Goal: Task Accomplishment & Management: Complete application form

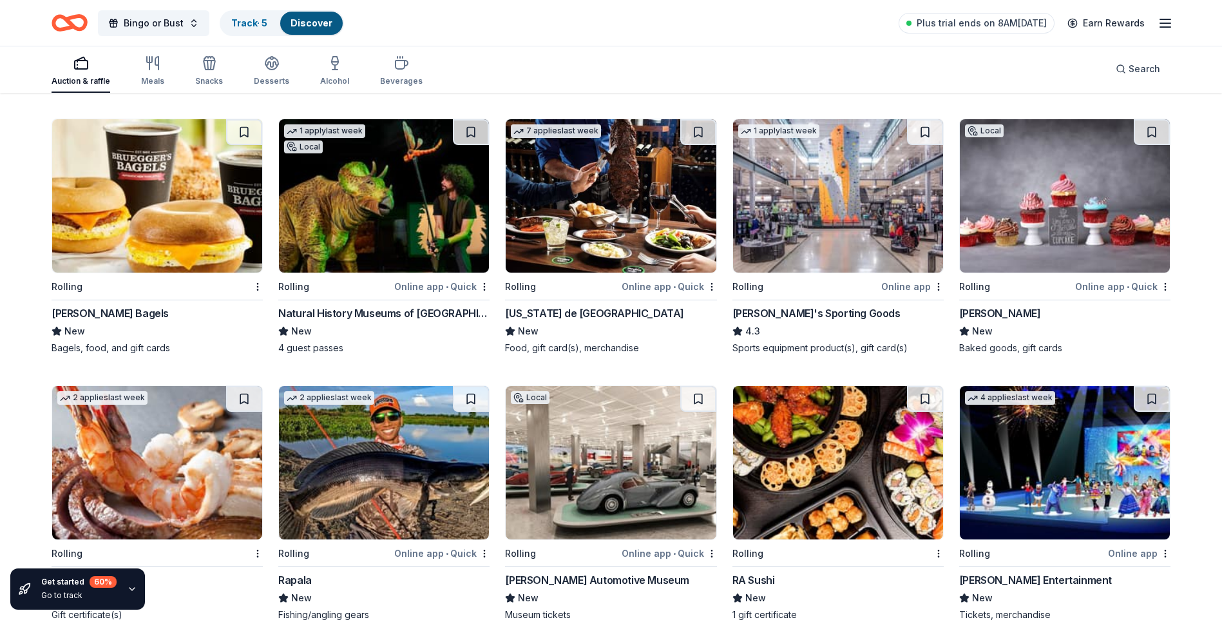
scroll to position [4003, 0]
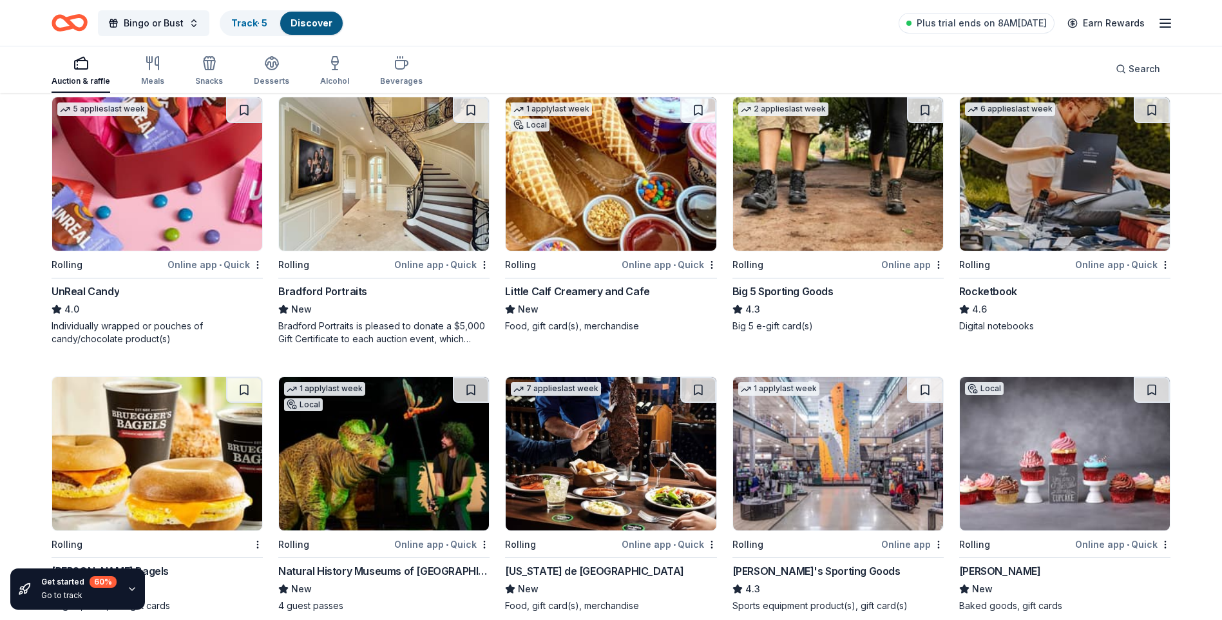
click at [1116, 263] on div "Online app • Quick" at bounding box center [1122, 264] width 95 height 16
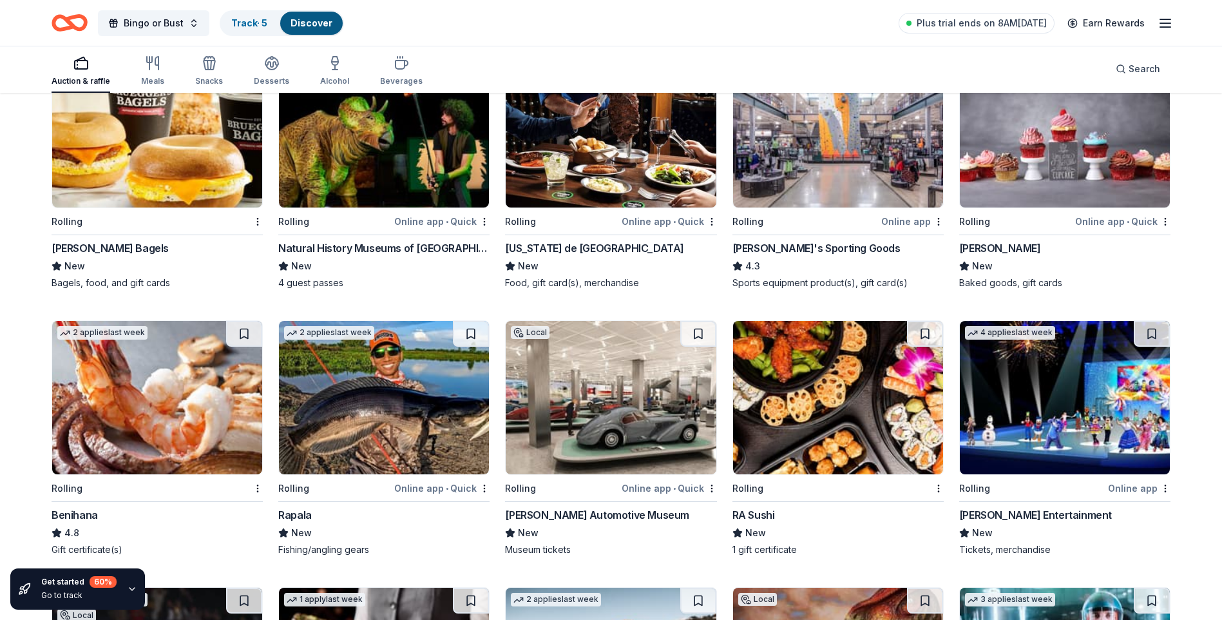
scroll to position [4325, 0]
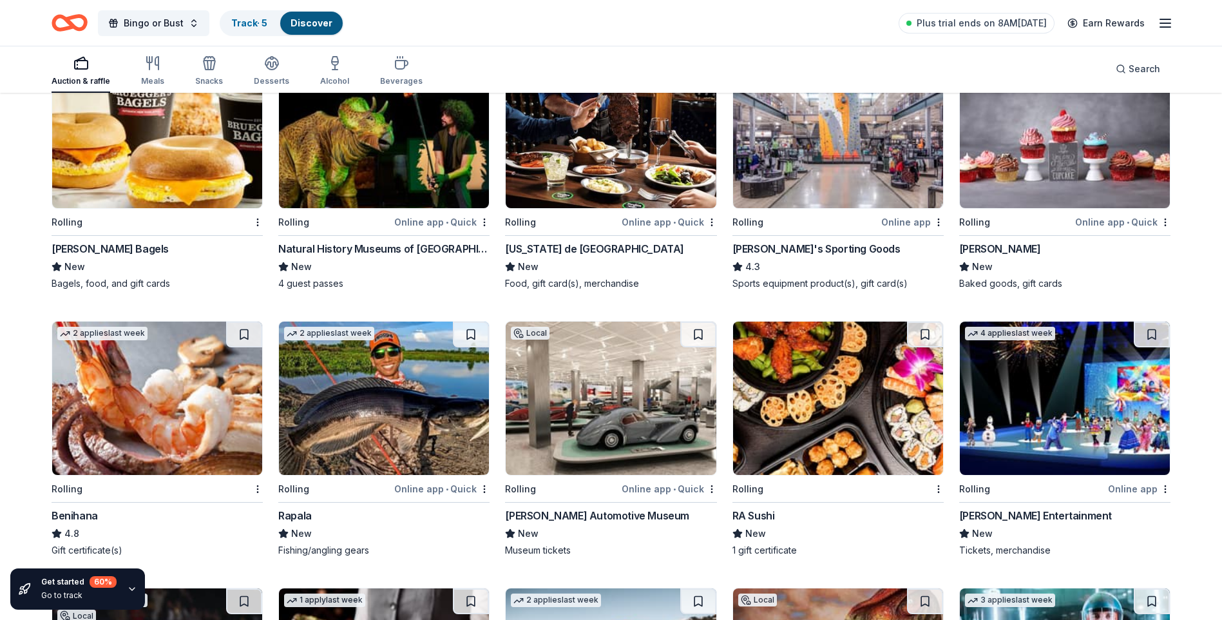
click at [817, 250] on div "Dick's Sporting Goods" at bounding box center [816, 248] width 168 height 15
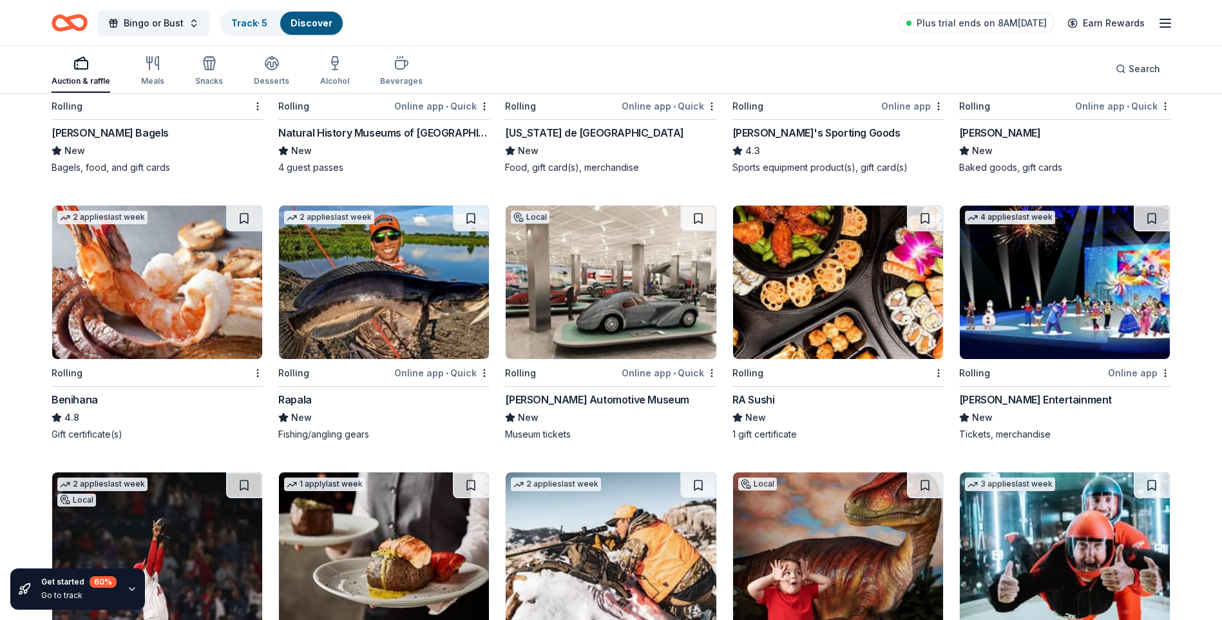
scroll to position [4438, 0]
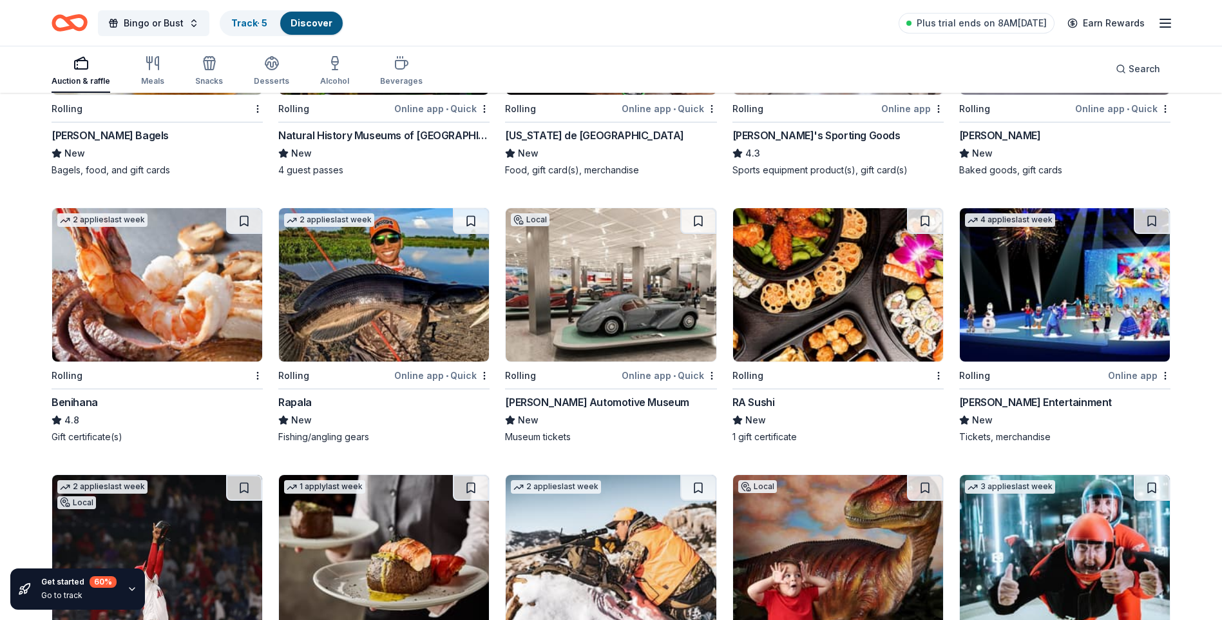
click at [84, 401] on div "Benihana" at bounding box center [75, 401] width 46 height 15
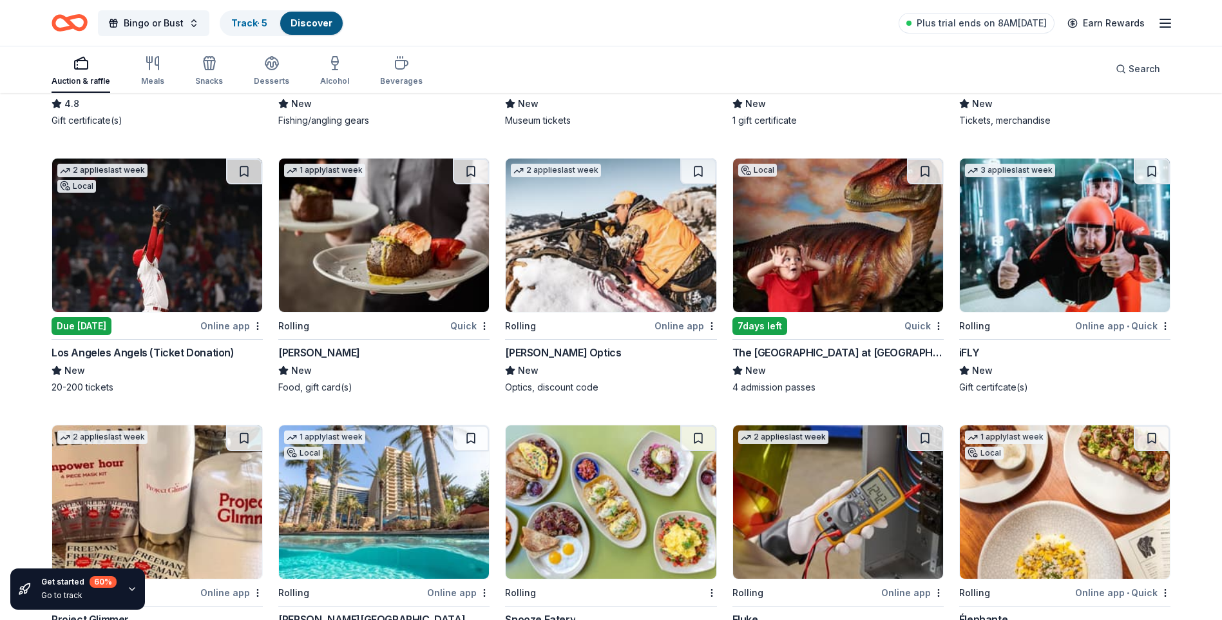
scroll to position [4889, 0]
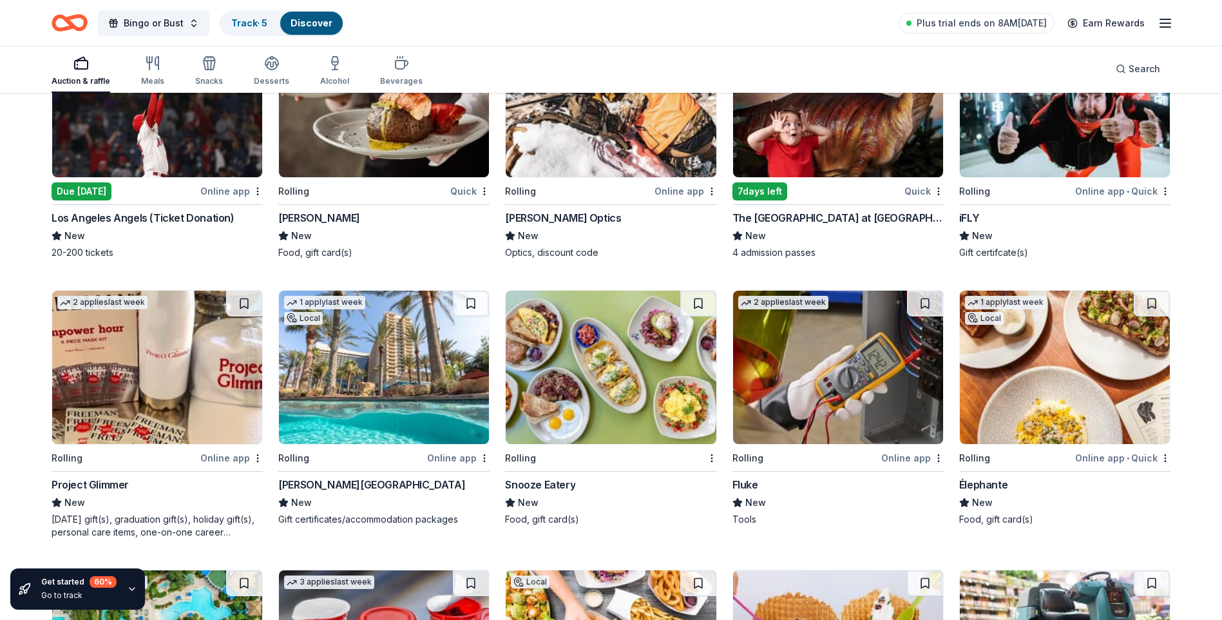
click at [309, 216] on div "Fleming's" at bounding box center [319, 217] width 82 height 15
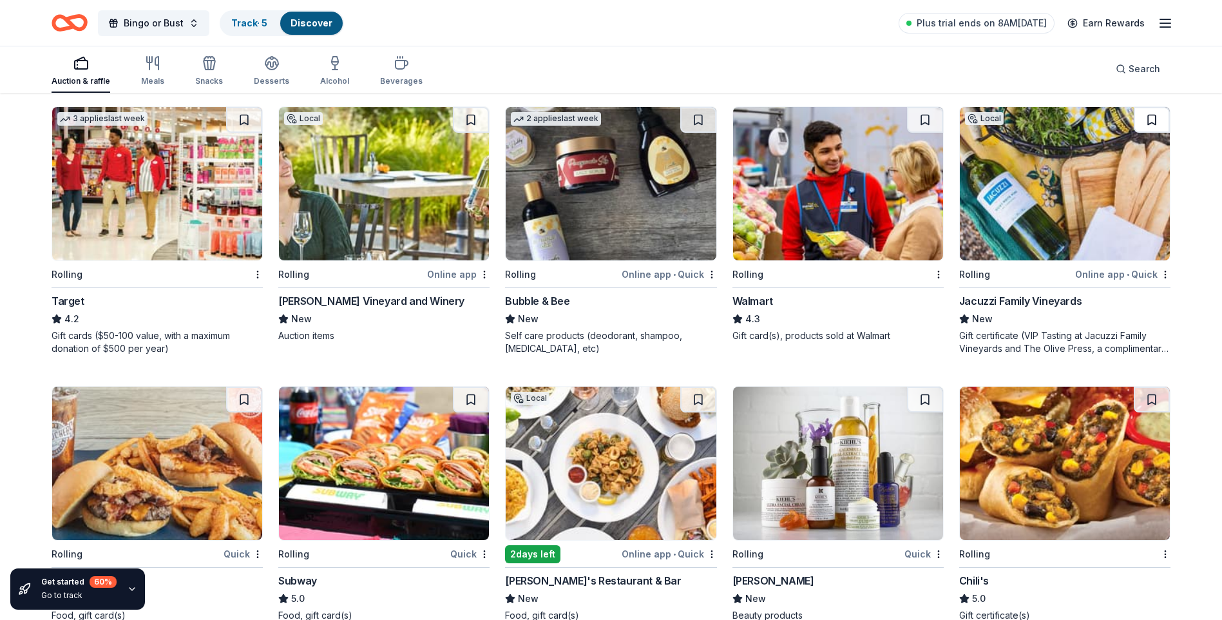
scroll to position [6754, 0]
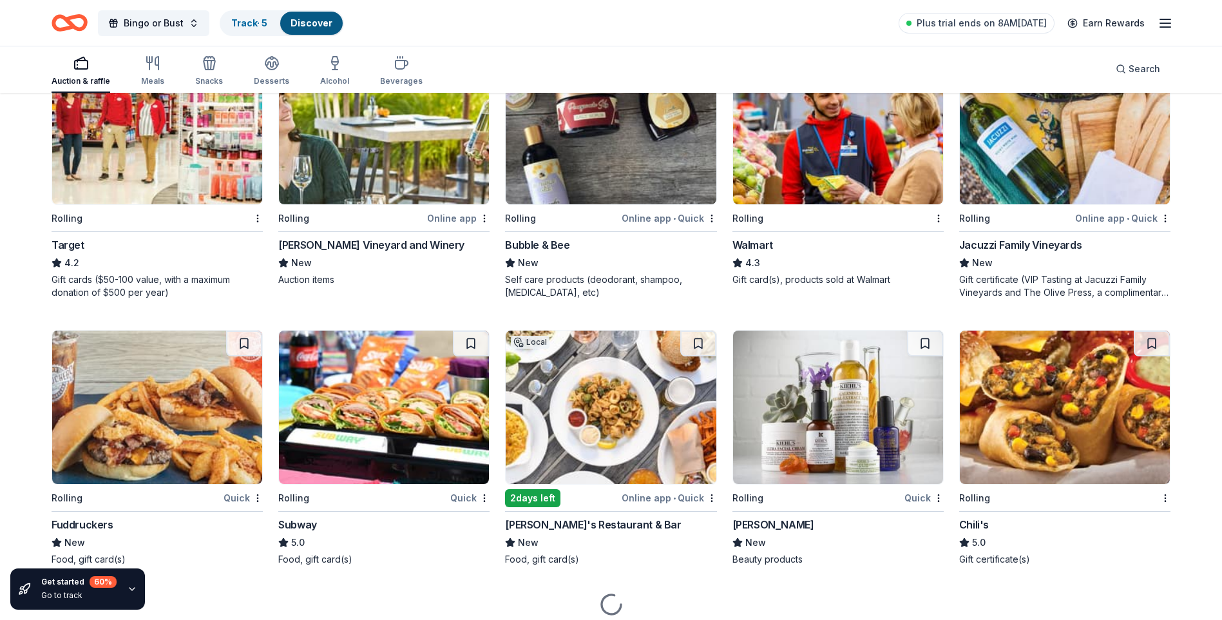
click at [73, 243] on div "Target" at bounding box center [68, 244] width 33 height 15
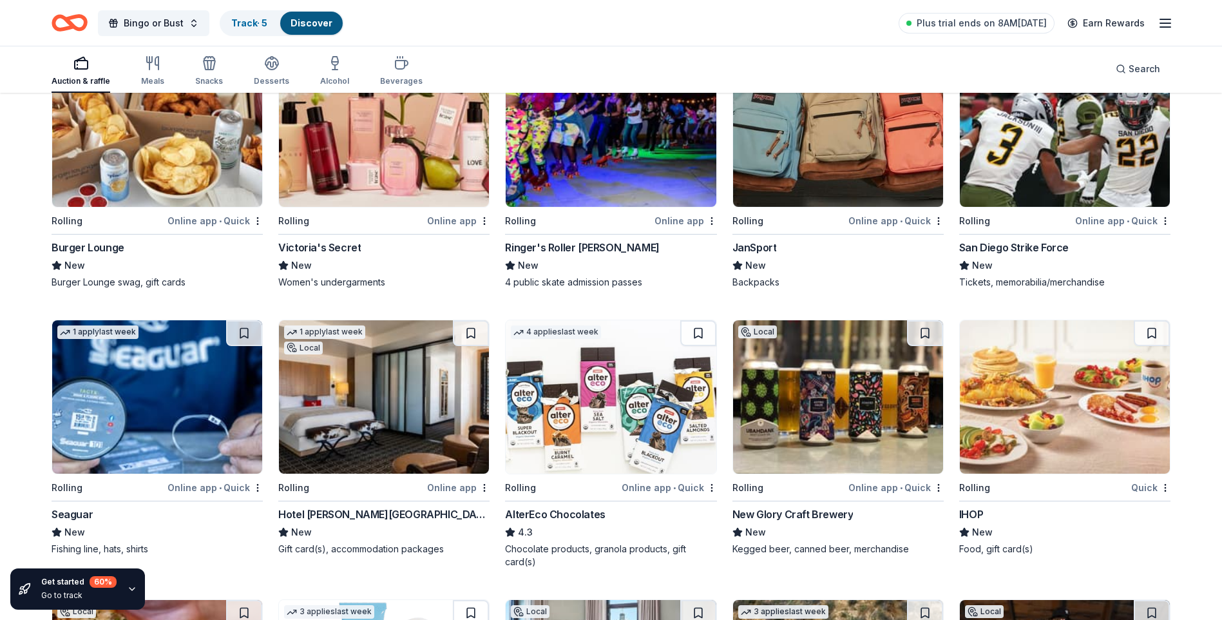
scroll to position [7780, 0]
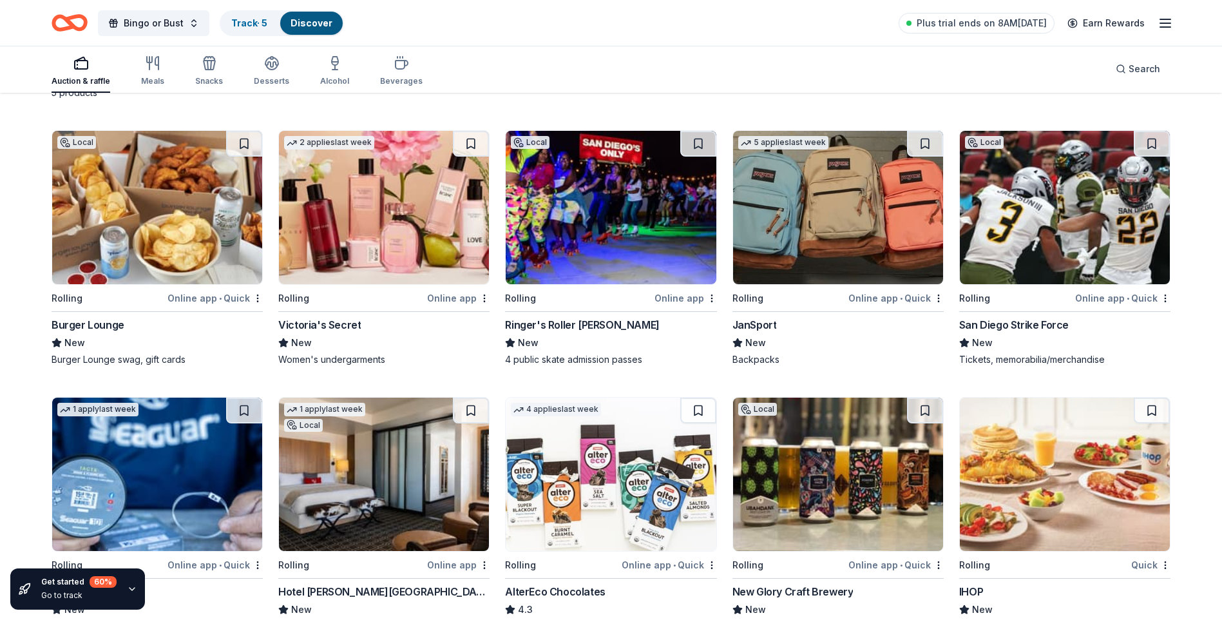
click at [328, 325] on div "Victoria's Secret" at bounding box center [319, 324] width 82 height 15
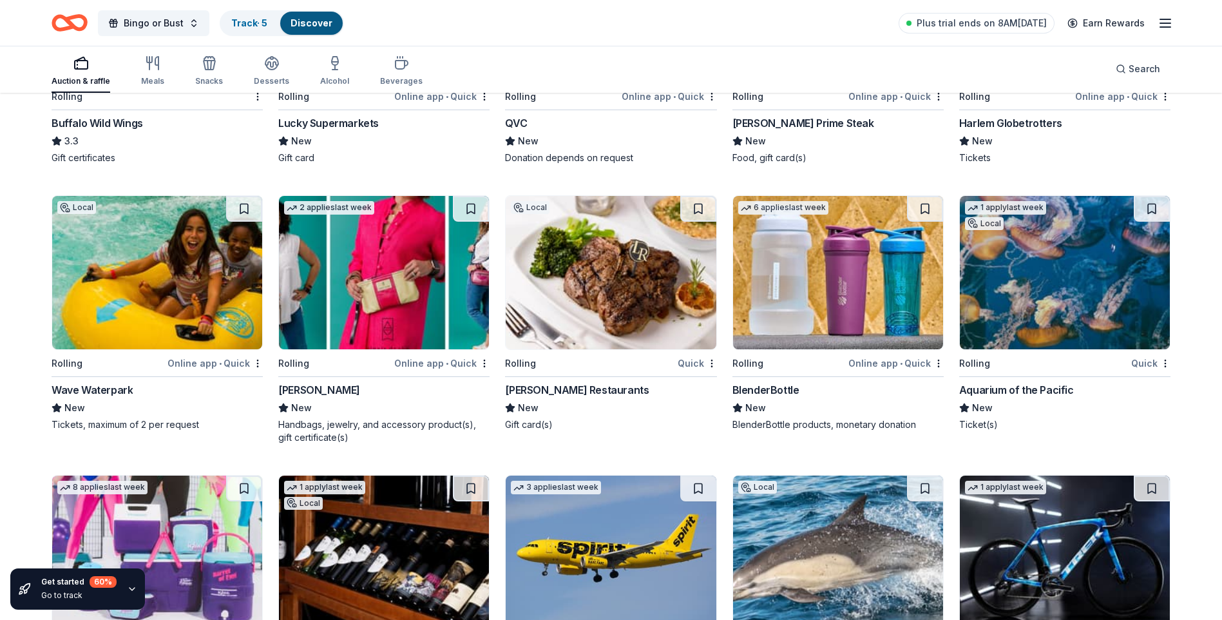
scroll to position [8810, 0]
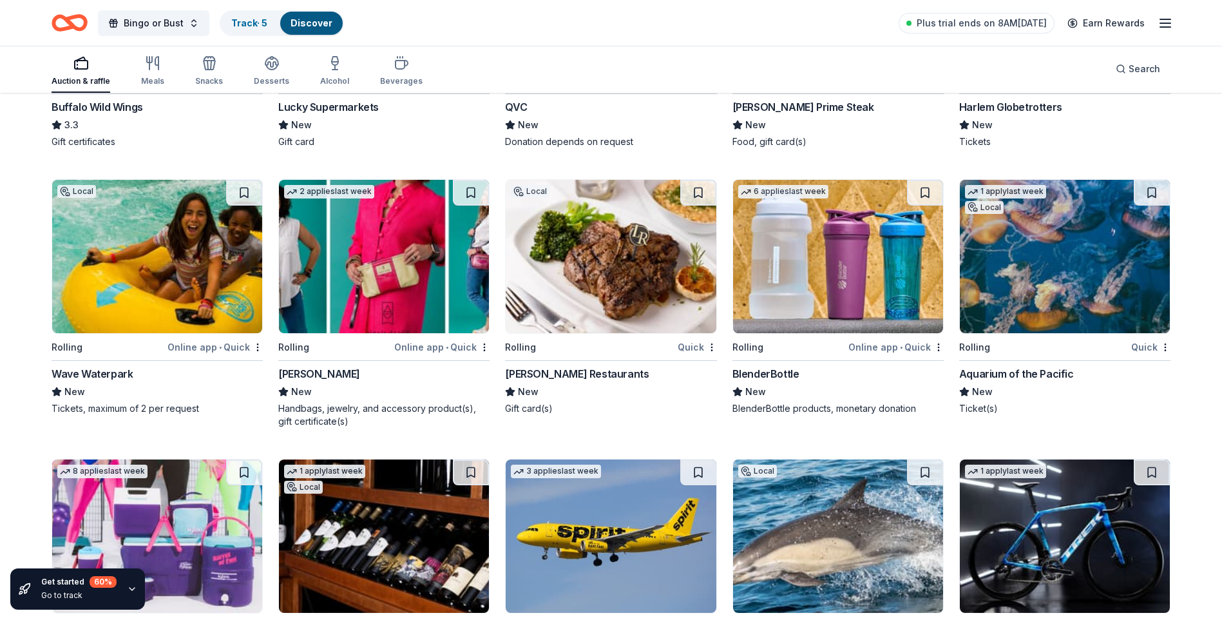
click at [568, 371] on div "Larsen's Restaurants" at bounding box center [577, 373] width 144 height 15
click at [1034, 373] on div "Aquarium of the Pacific" at bounding box center [1016, 373] width 115 height 15
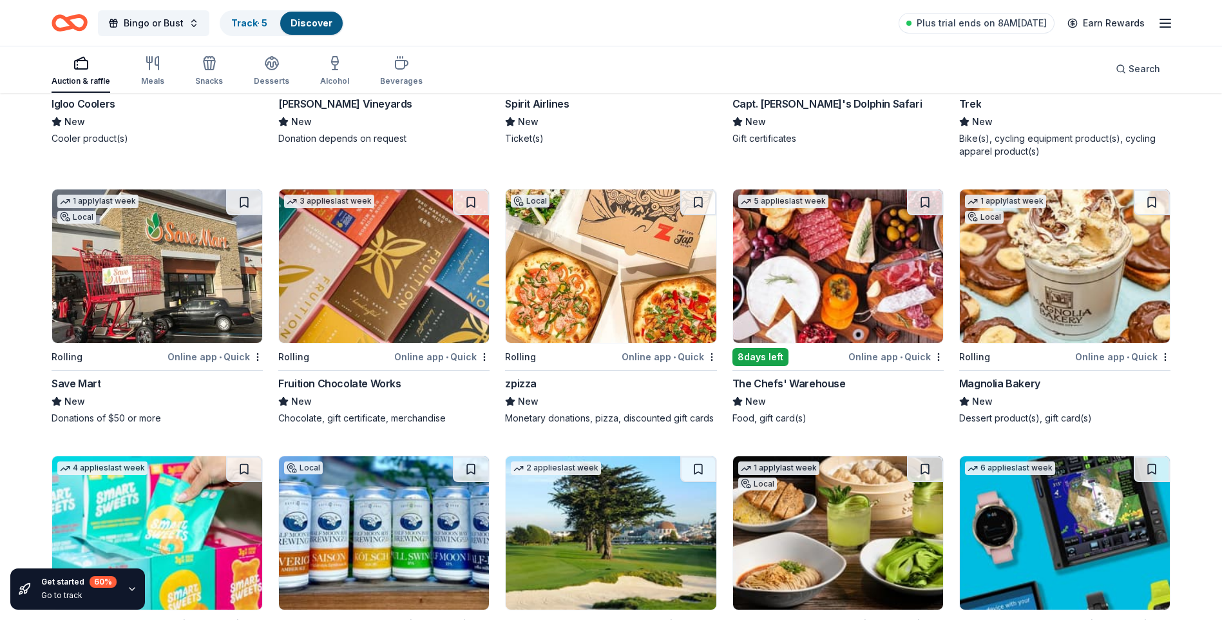
scroll to position [9387, 0]
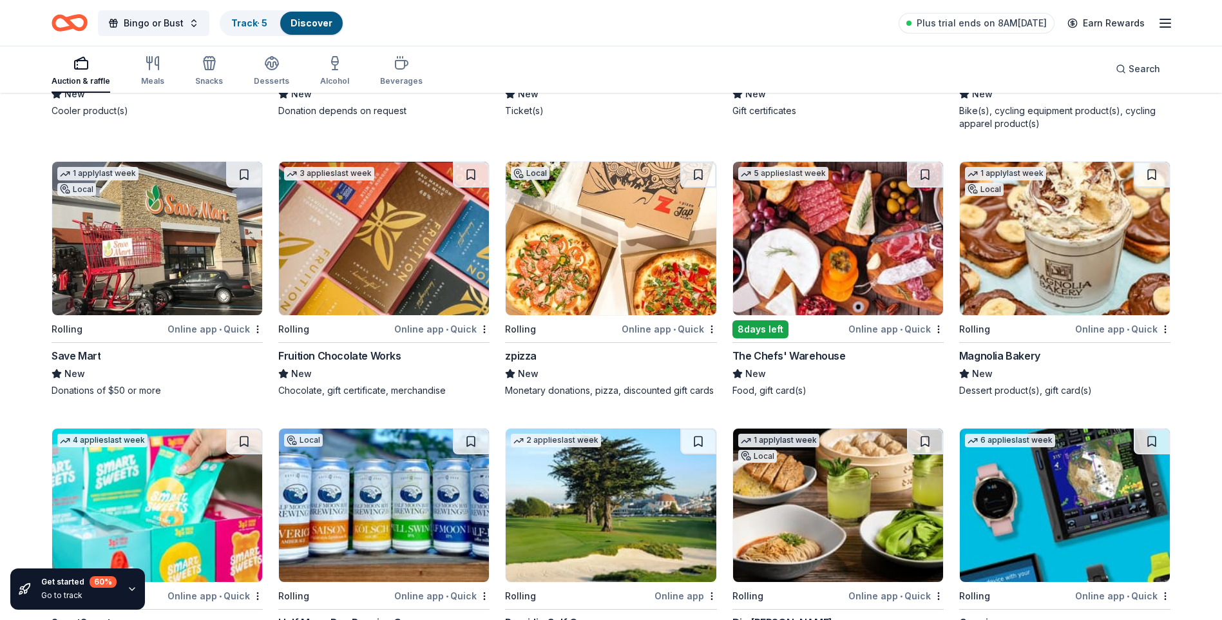
click at [1096, 328] on div "Online app • Quick" at bounding box center [1122, 329] width 95 height 16
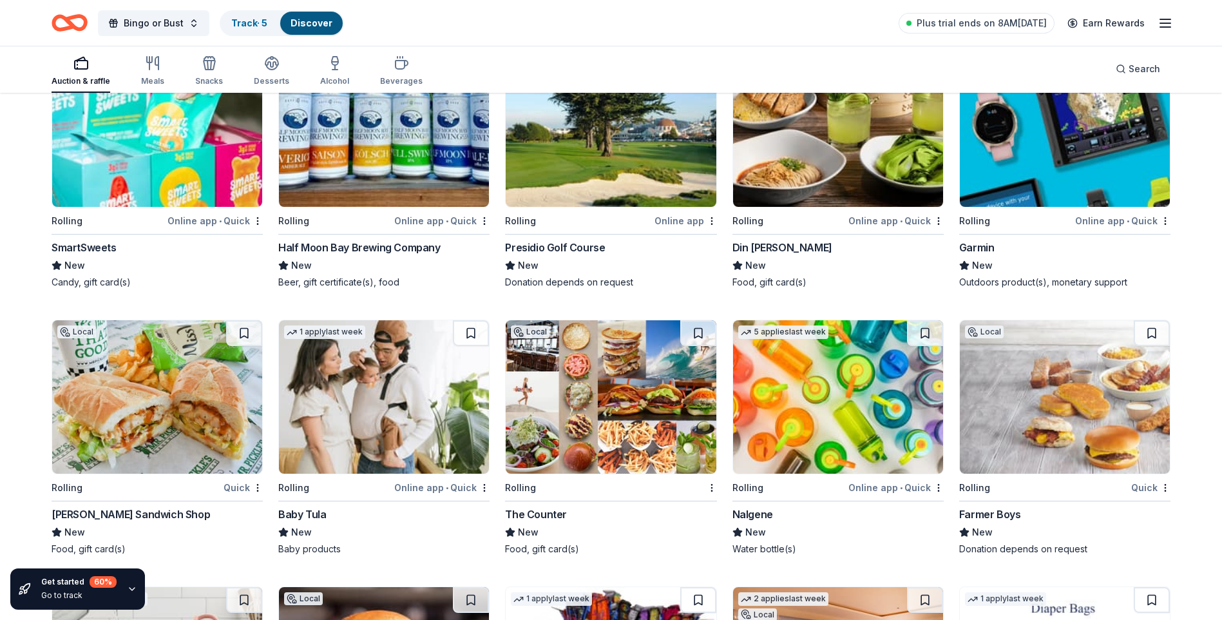
scroll to position [9774, 0]
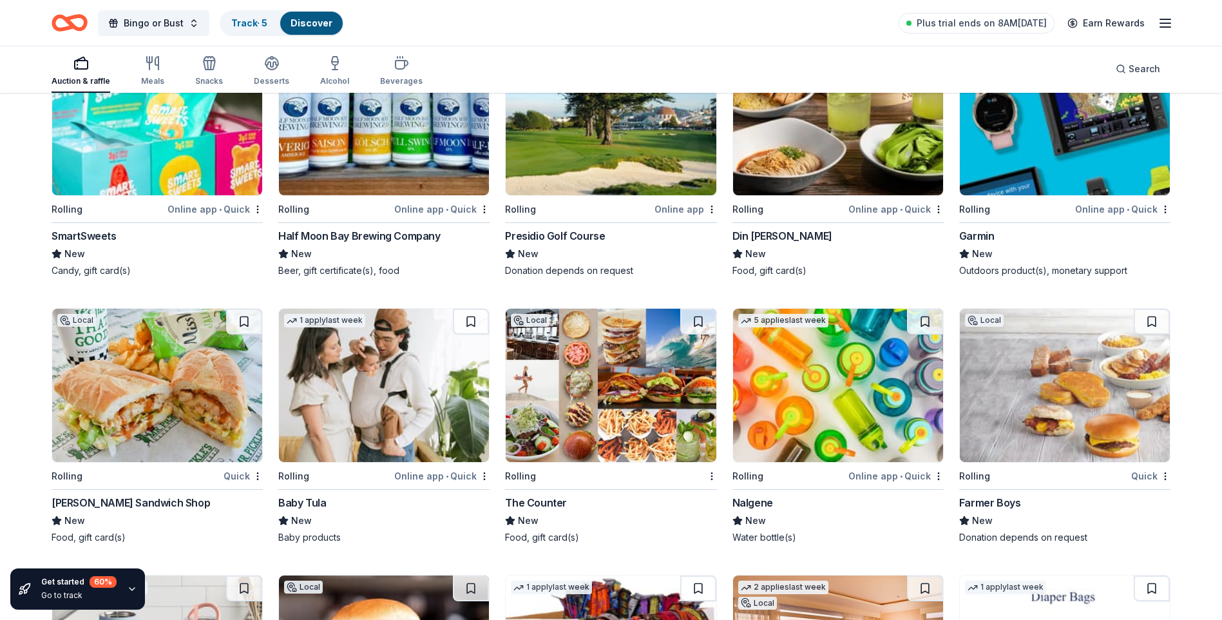
click at [874, 209] on div "Online app • Quick" at bounding box center [895, 209] width 95 height 16
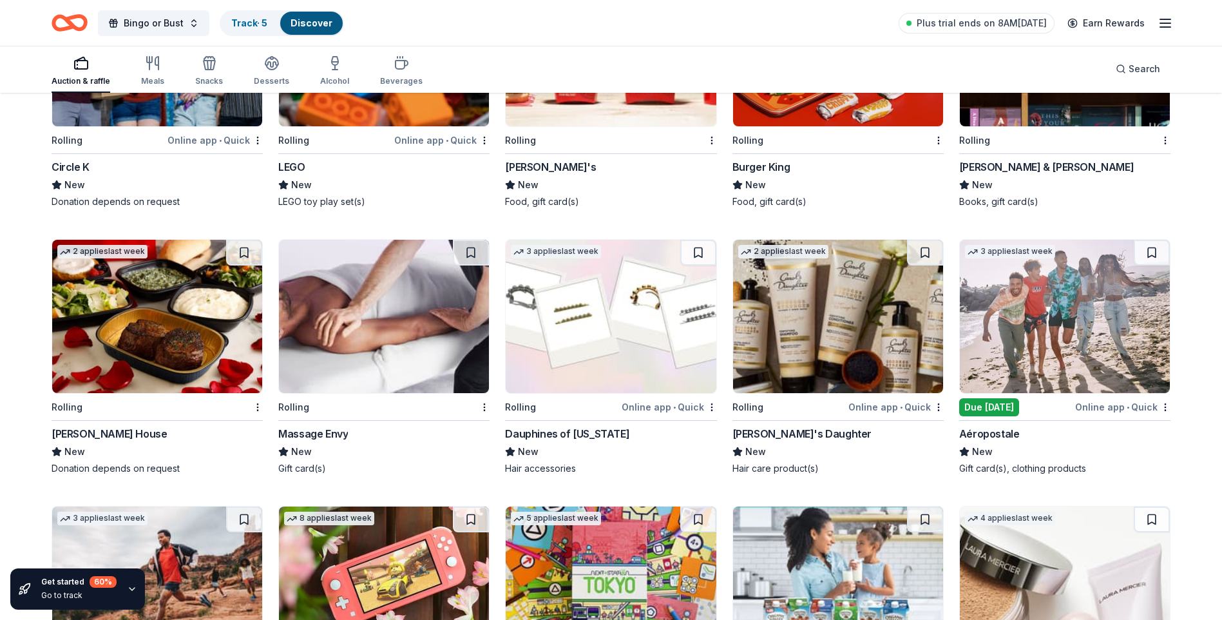
scroll to position [10665, 0]
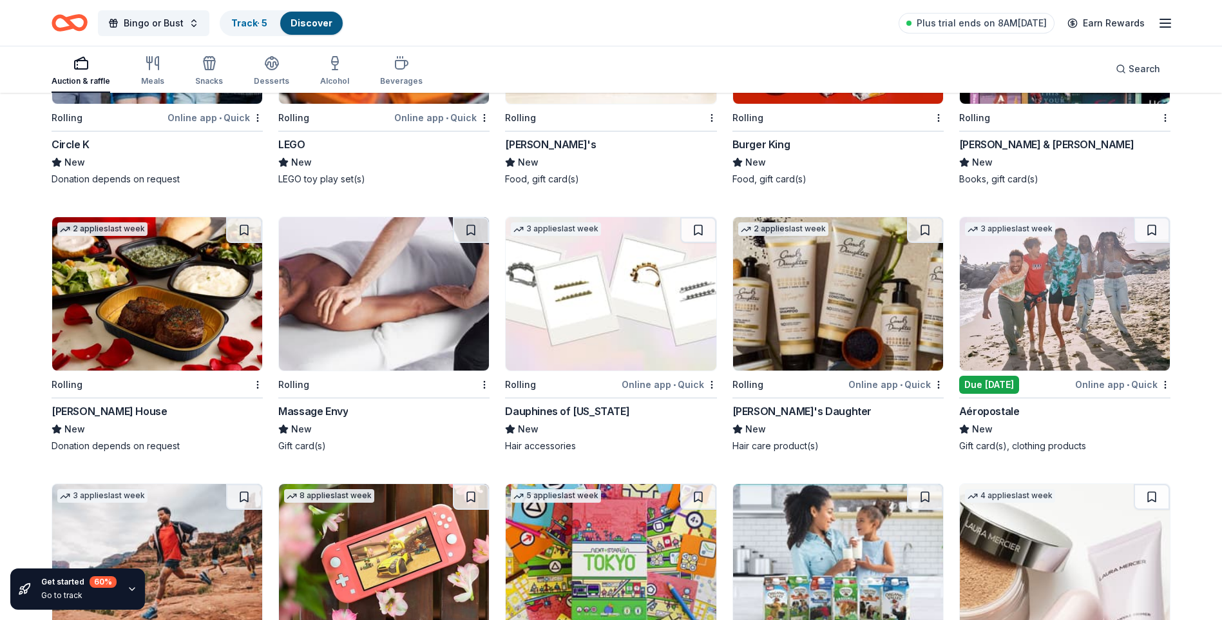
click at [146, 406] on div "Ruth's Chris Steak House" at bounding box center [109, 410] width 115 height 15
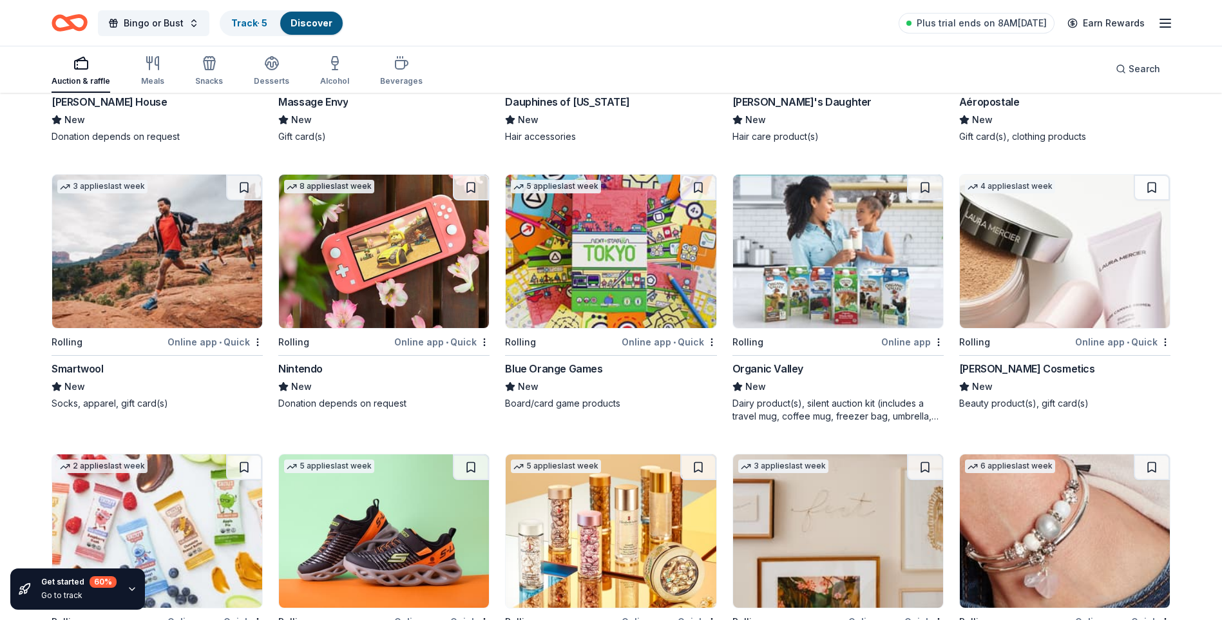
scroll to position [11052, 0]
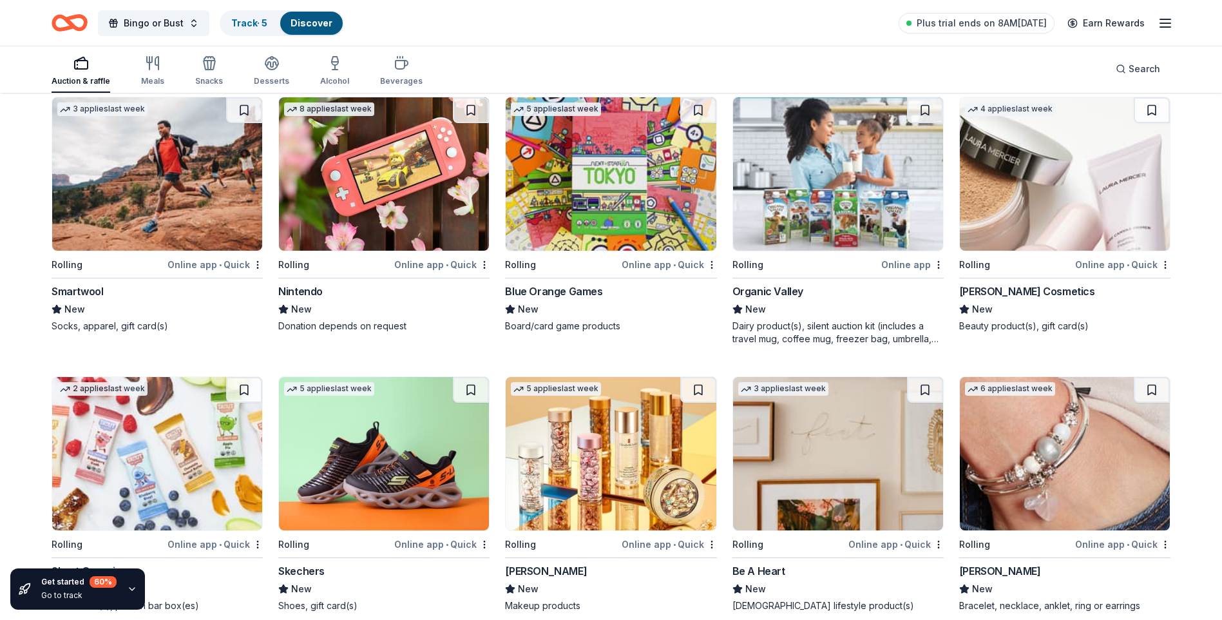
click at [309, 292] on div "Nintendo" at bounding box center [300, 290] width 44 height 15
click at [1023, 290] on div "Laura Mercier Cosmetics" at bounding box center [1027, 290] width 136 height 15
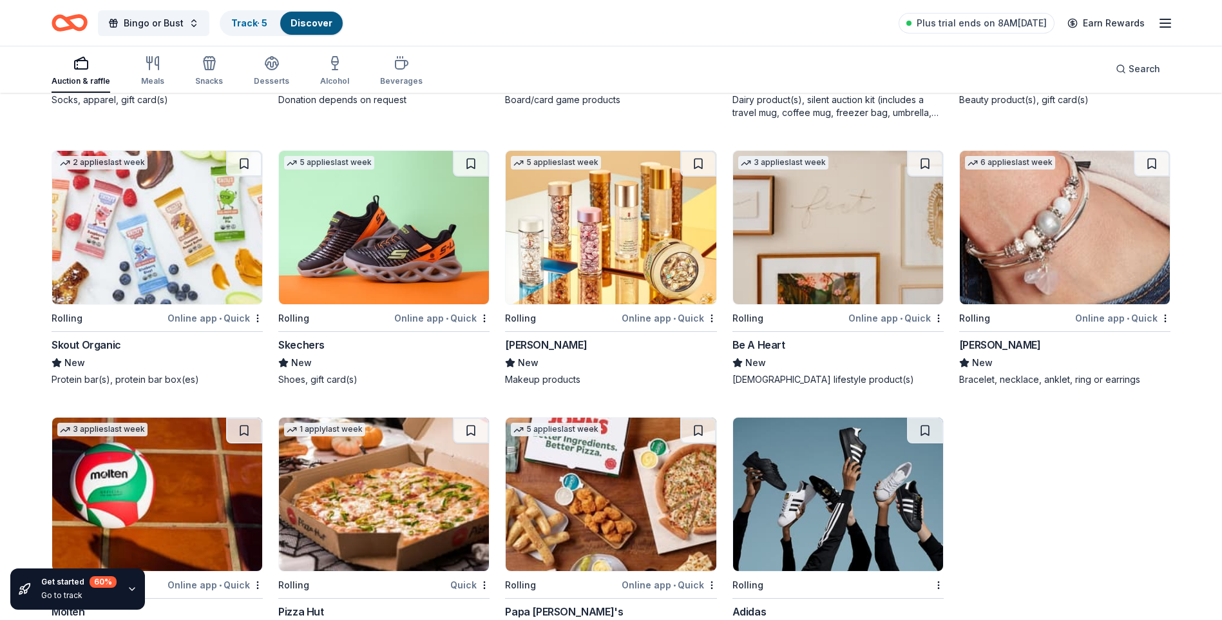
scroll to position [11309, 0]
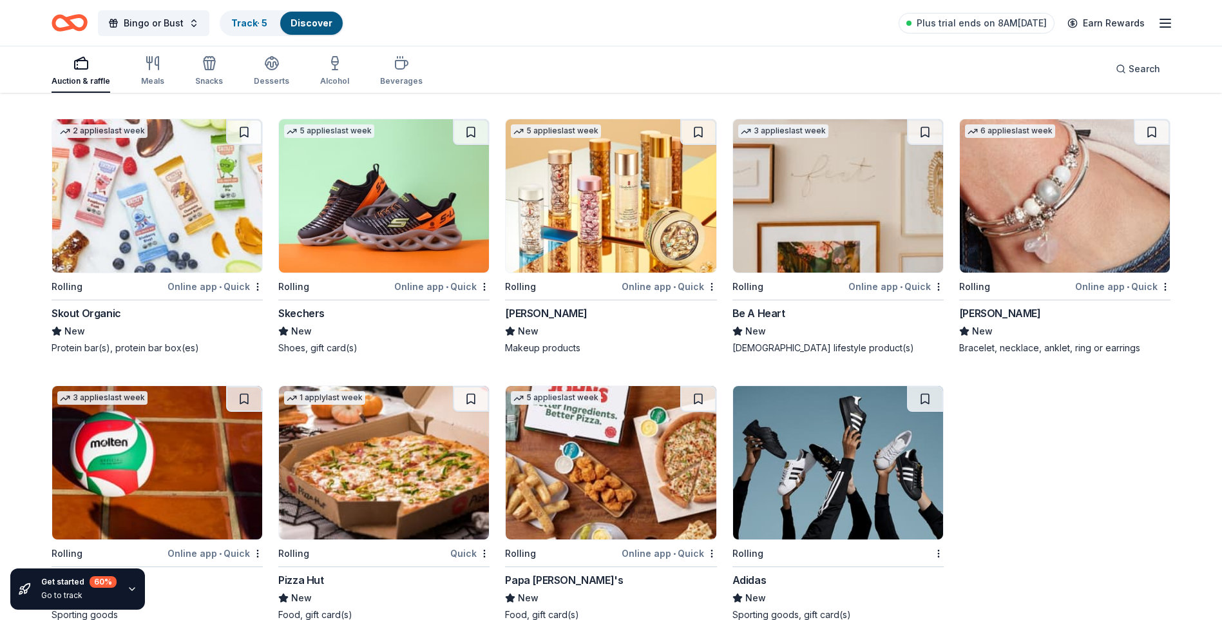
click at [307, 310] on div "Skechers" at bounding box center [301, 312] width 46 height 15
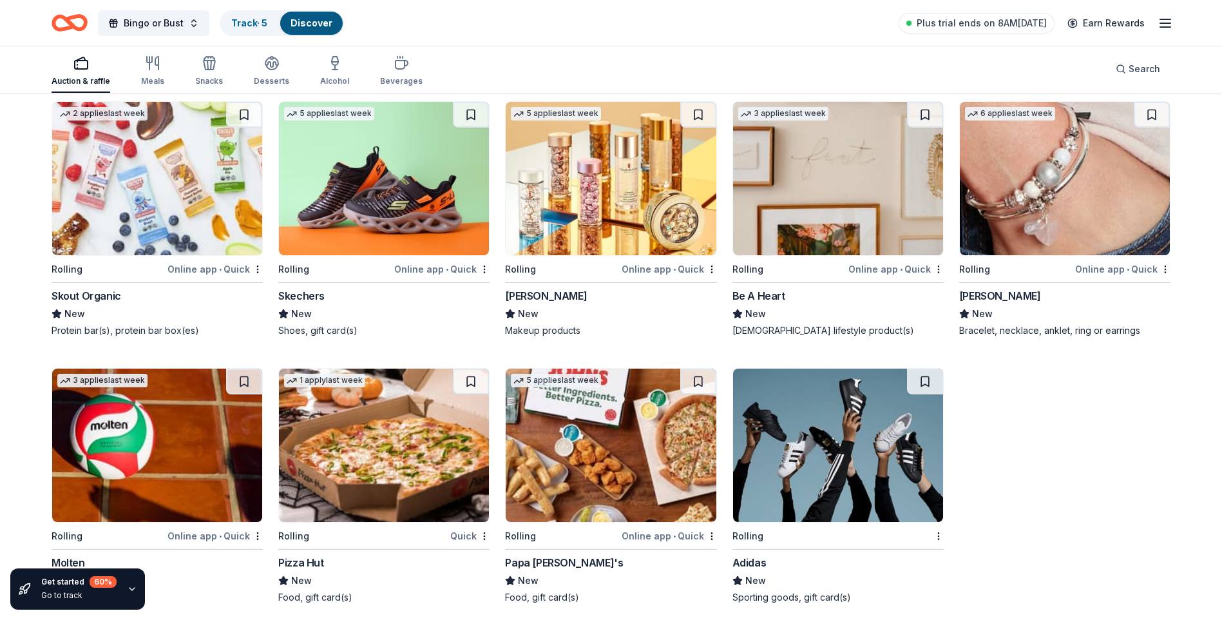
scroll to position [11336, 0]
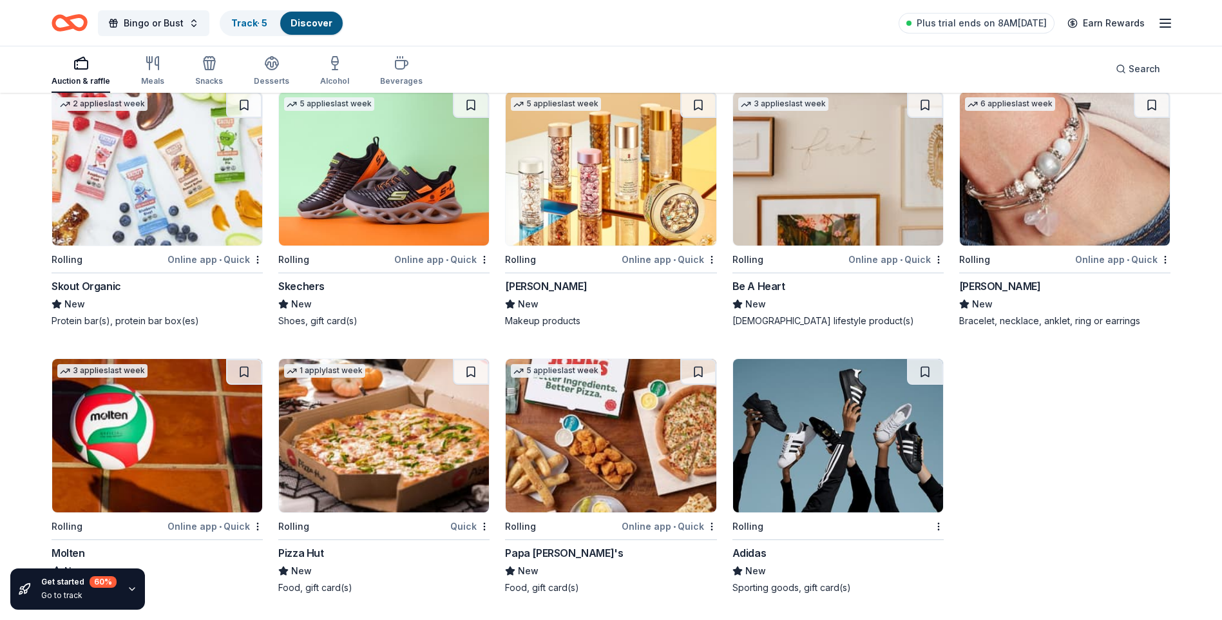
click at [775, 529] on div "Rolling" at bounding box center [830, 526] width 196 height 16
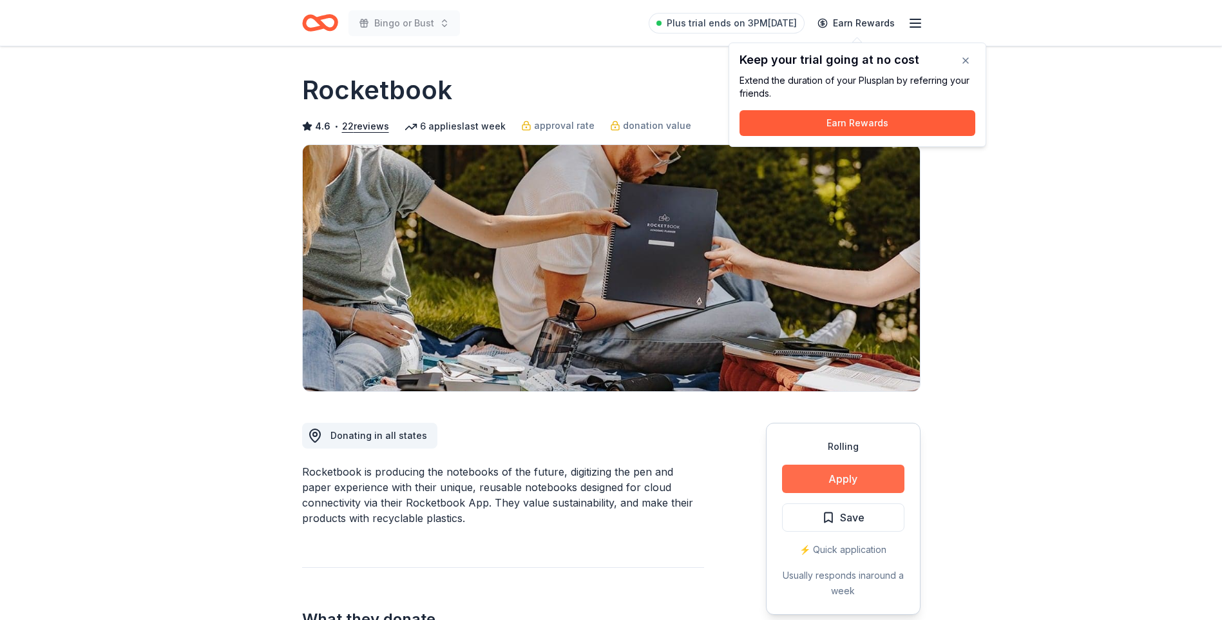
click at [829, 477] on button "Apply" at bounding box center [843, 478] width 122 height 28
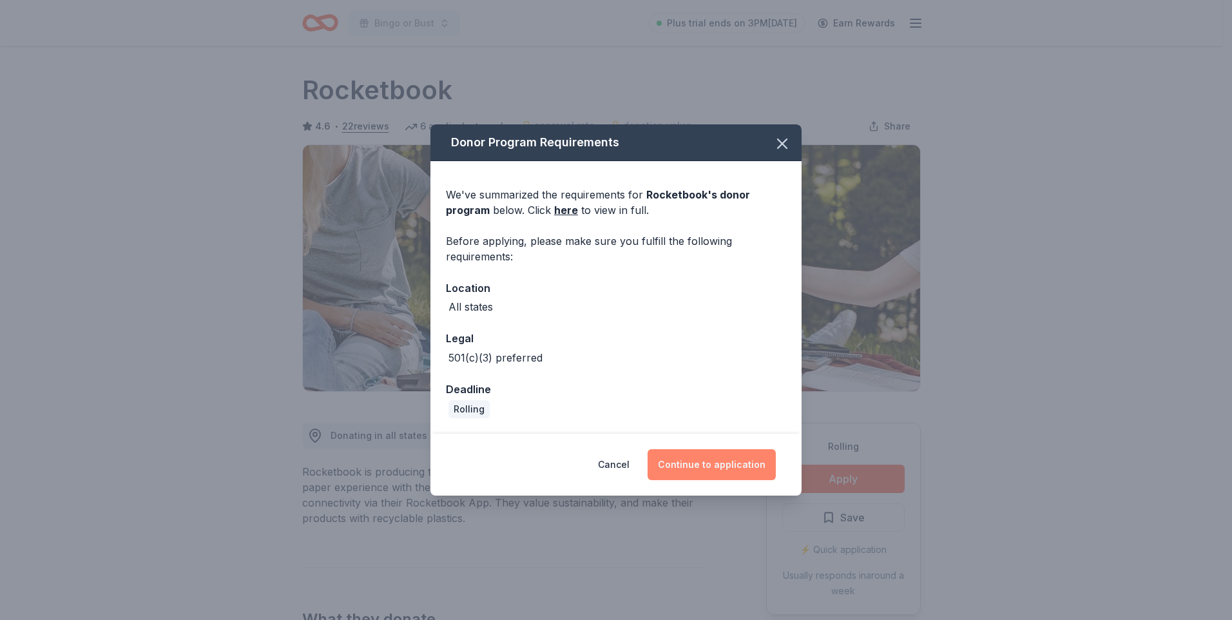
click at [695, 467] on button "Continue to application" at bounding box center [711, 464] width 128 height 31
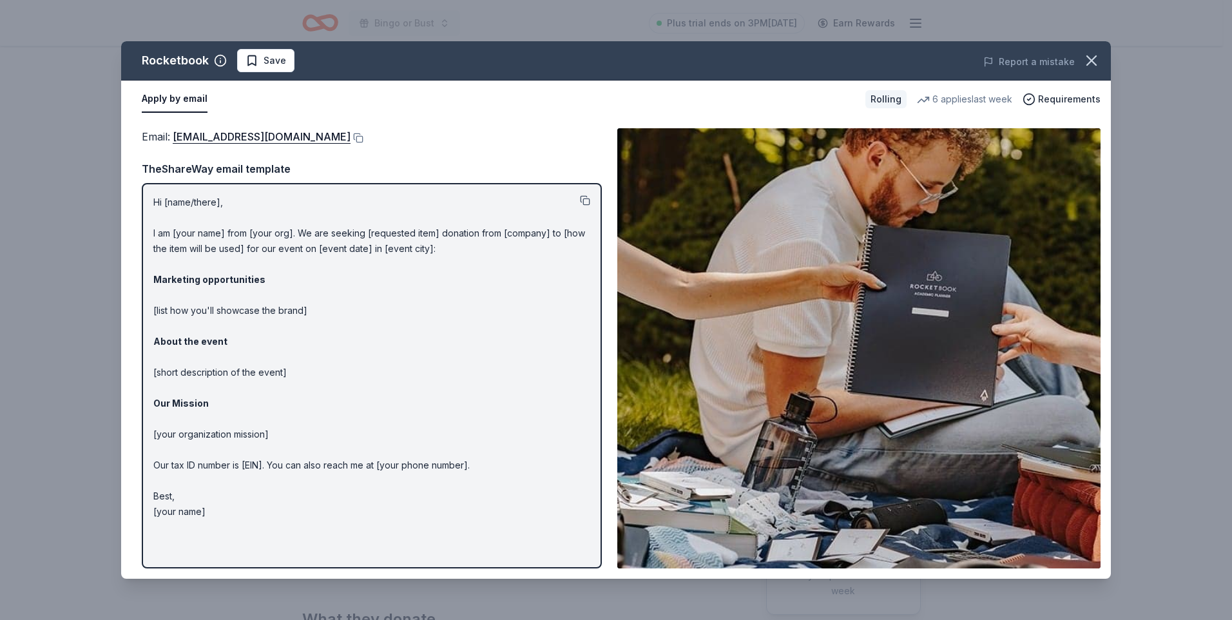
click at [585, 201] on button at bounding box center [585, 200] width 10 height 10
click at [1087, 59] on icon "button" at bounding box center [1091, 61] width 18 height 18
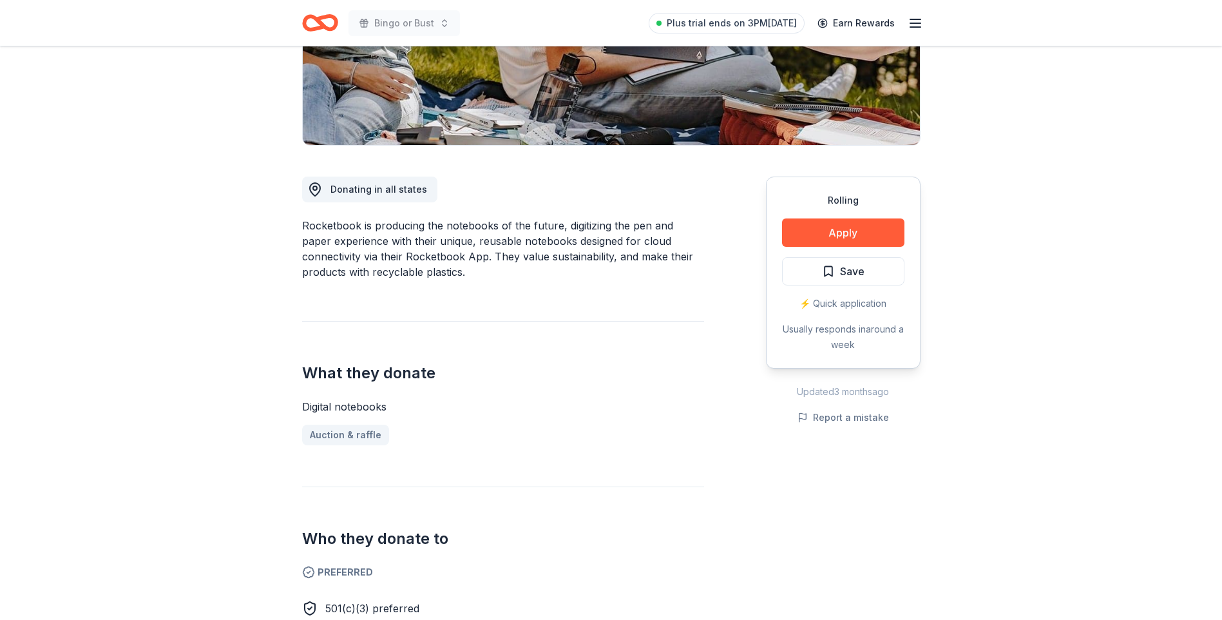
scroll to position [258, 0]
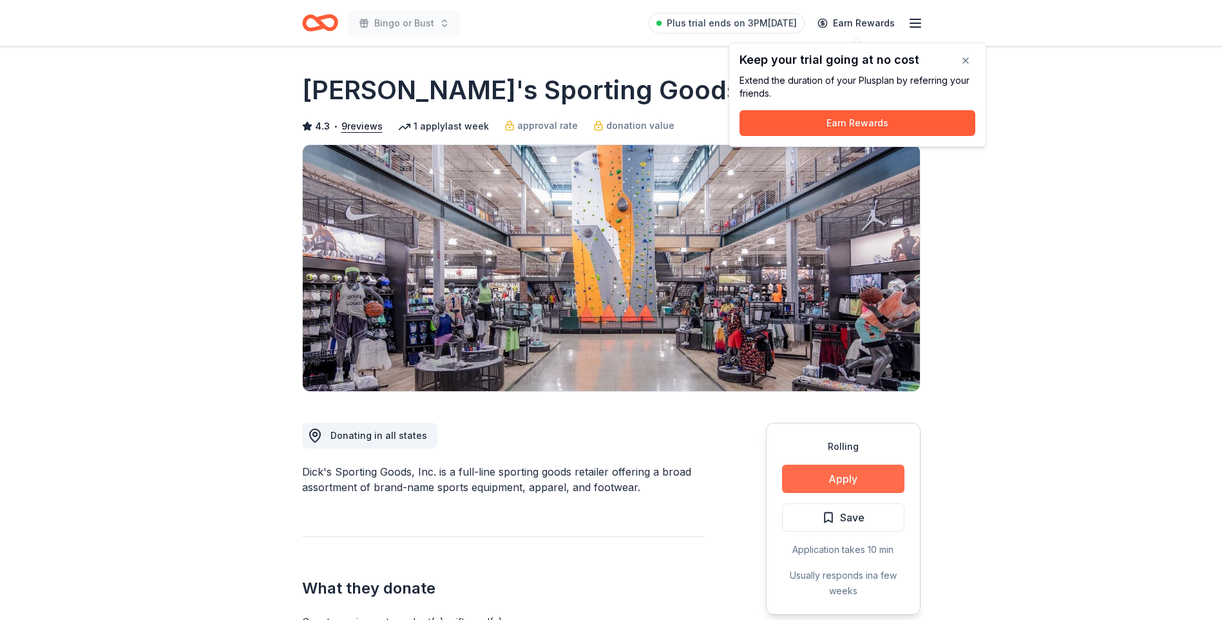
click at [846, 470] on button "Apply" at bounding box center [843, 478] width 122 height 28
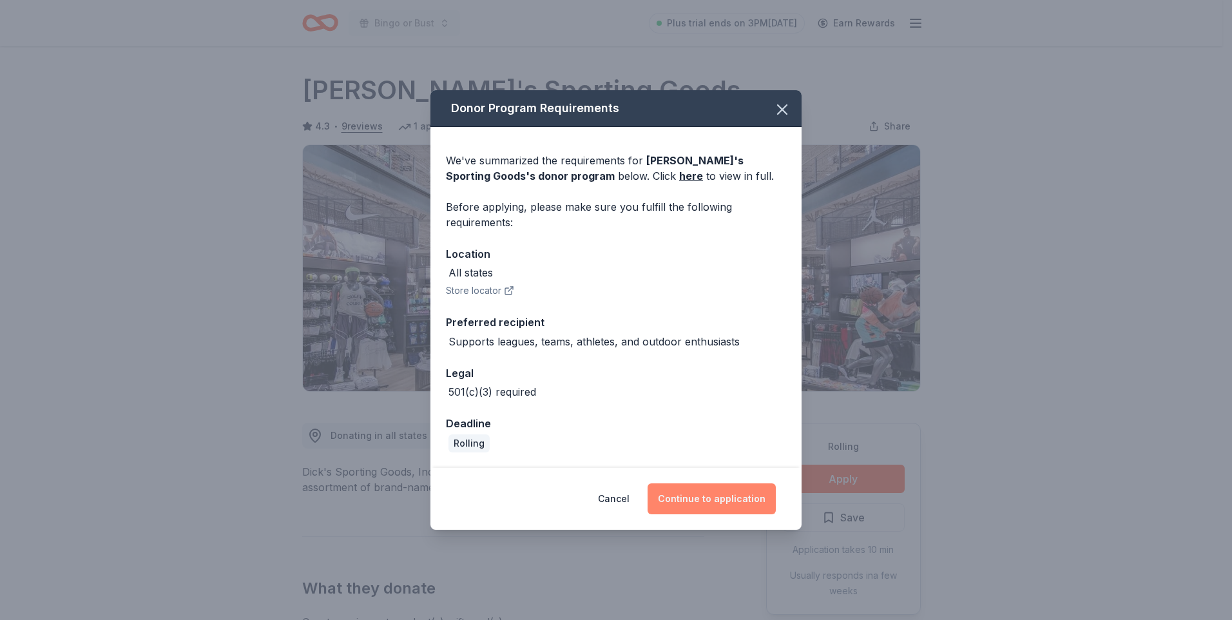
click at [711, 496] on button "Continue to application" at bounding box center [711, 498] width 128 height 31
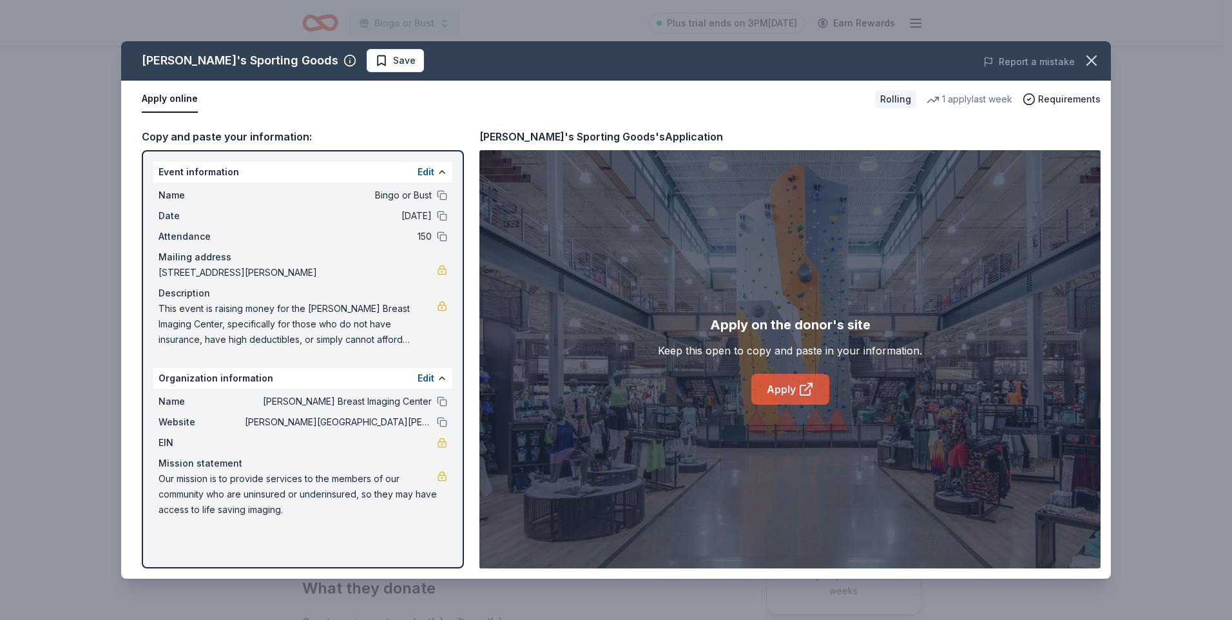
click at [785, 384] on link "Apply" at bounding box center [790, 389] width 78 height 31
click at [1087, 62] on icon "button" at bounding box center [1091, 61] width 18 height 18
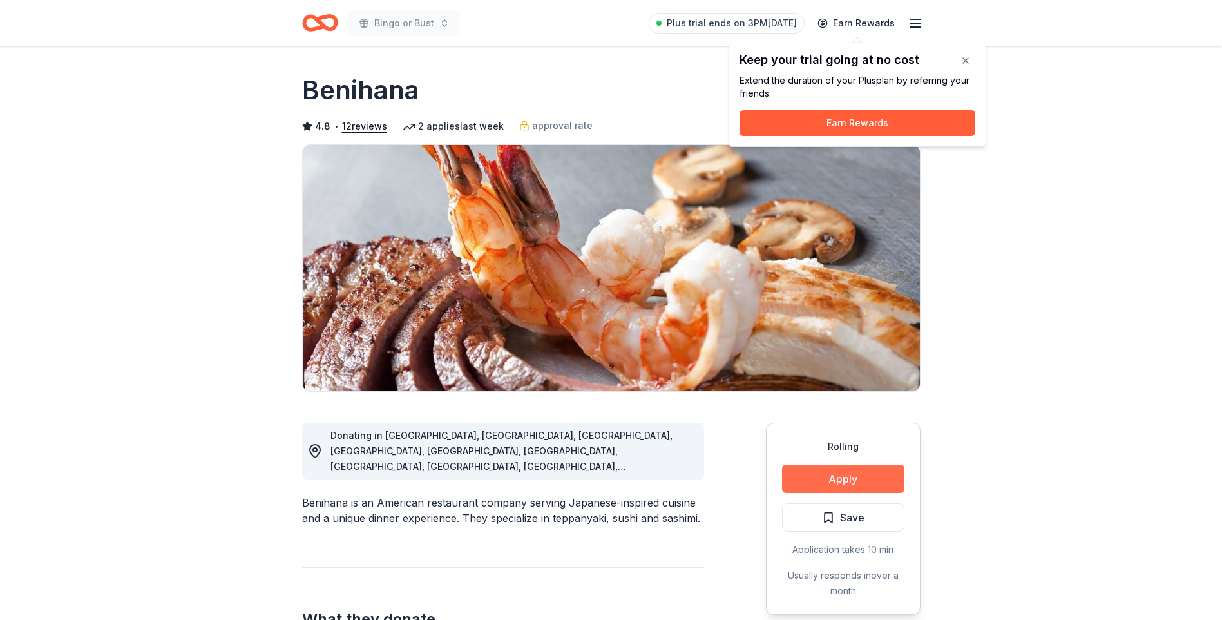
click at [855, 478] on button "Apply" at bounding box center [843, 478] width 122 height 28
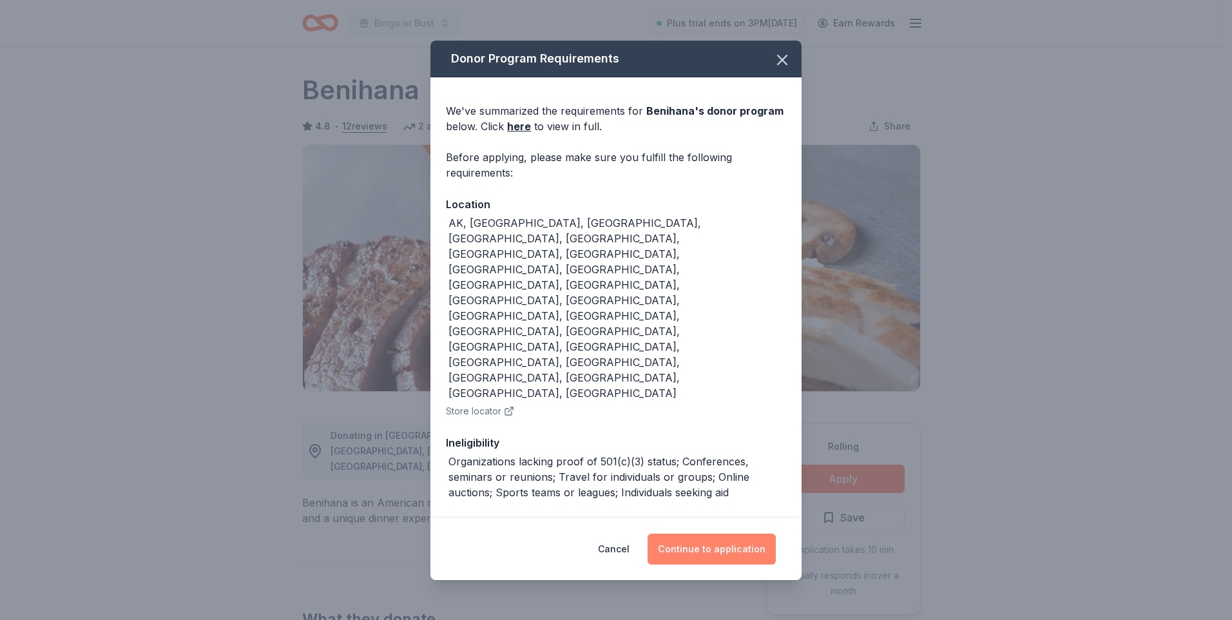
click at [698, 533] on button "Continue to application" at bounding box center [711, 548] width 128 height 31
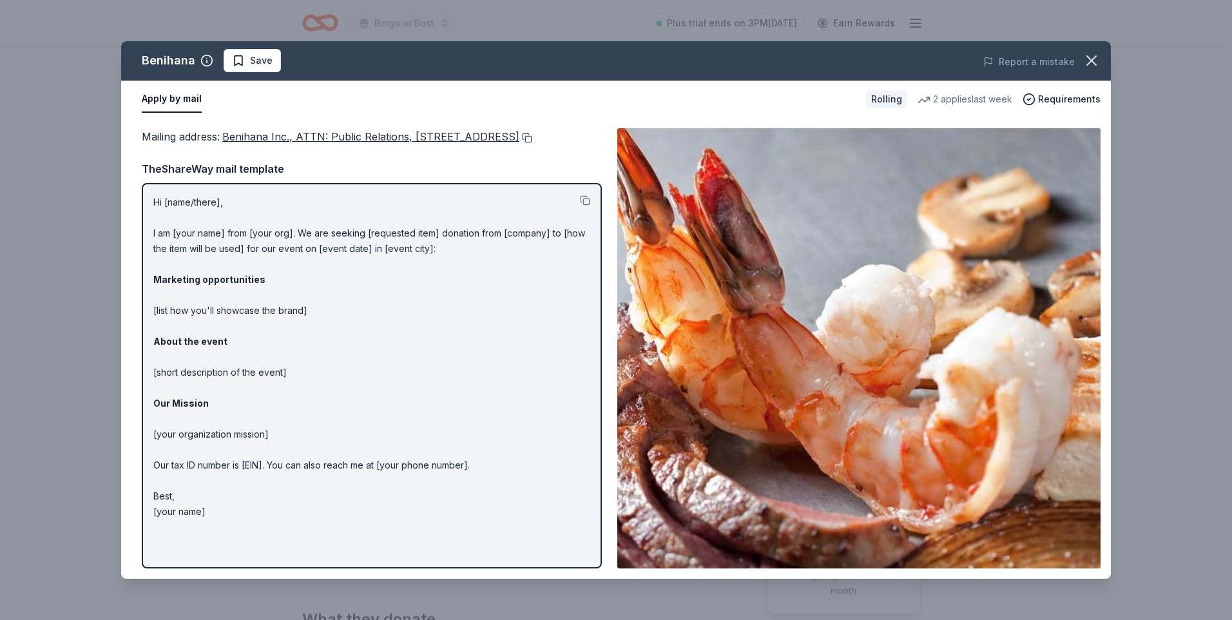
click at [519, 143] on button at bounding box center [525, 138] width 13 height 10
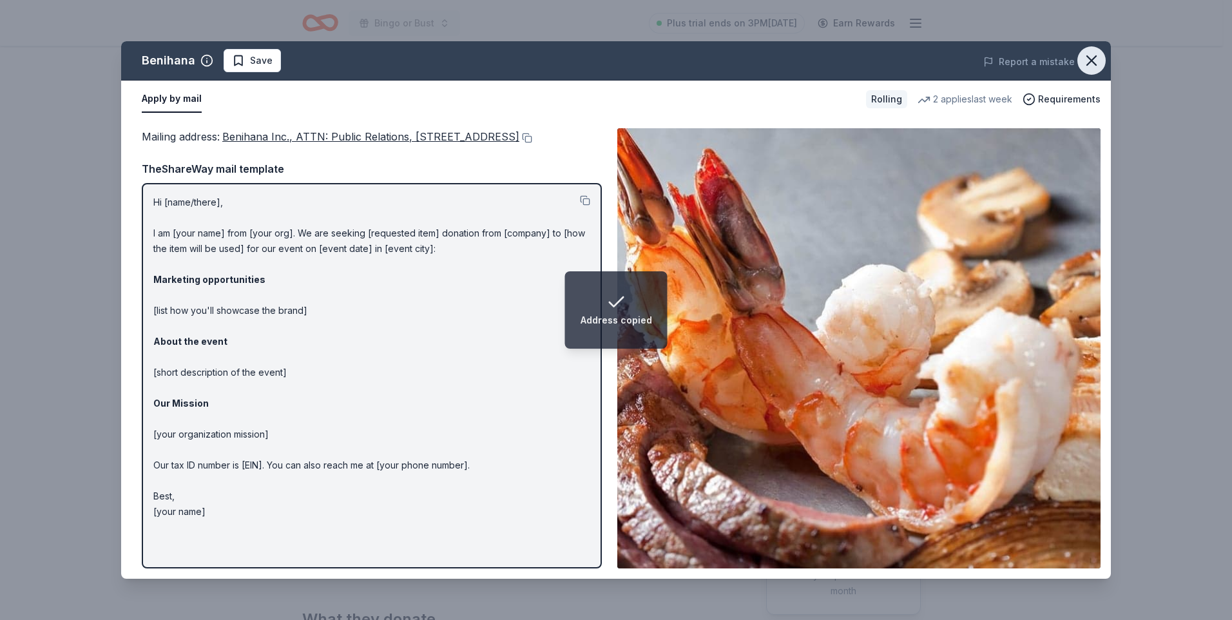
click at [1088, 57] on icon "button" at bounding box center [1091, 61] width 18 height 18
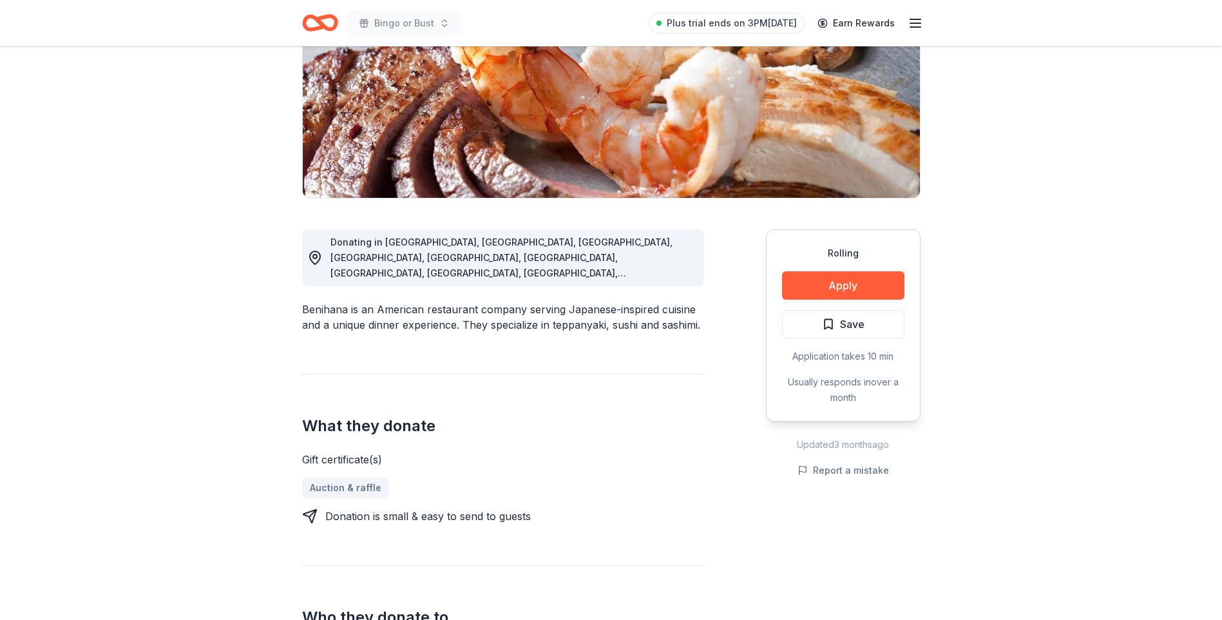
scroll to position [258, 0]
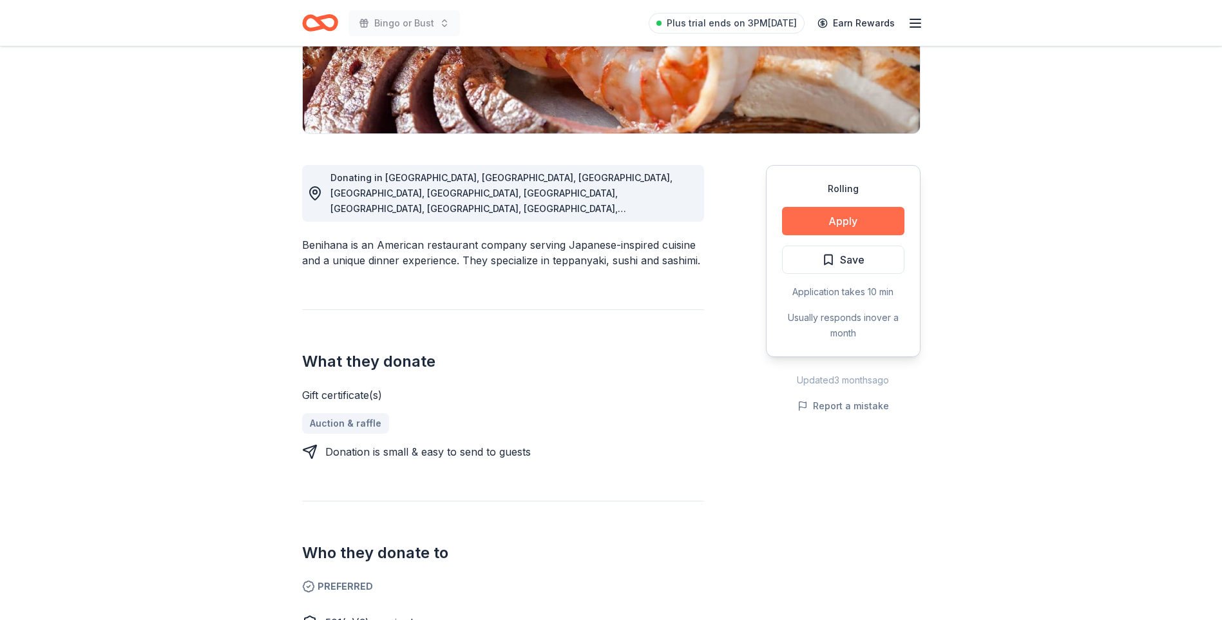
click at [831, 220] on button "Apply" at bounding box center [843, 221] width 122 height 28
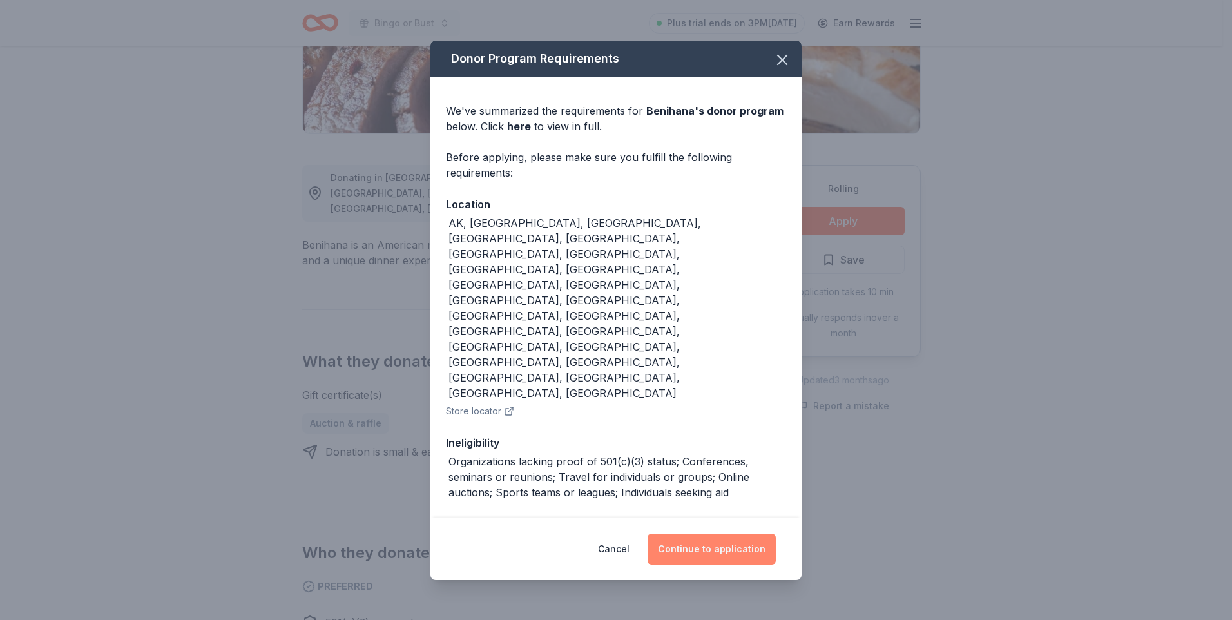
click at [687, 533] on button "Continue to application" at bounding box center [711, 548] width 128 height 31
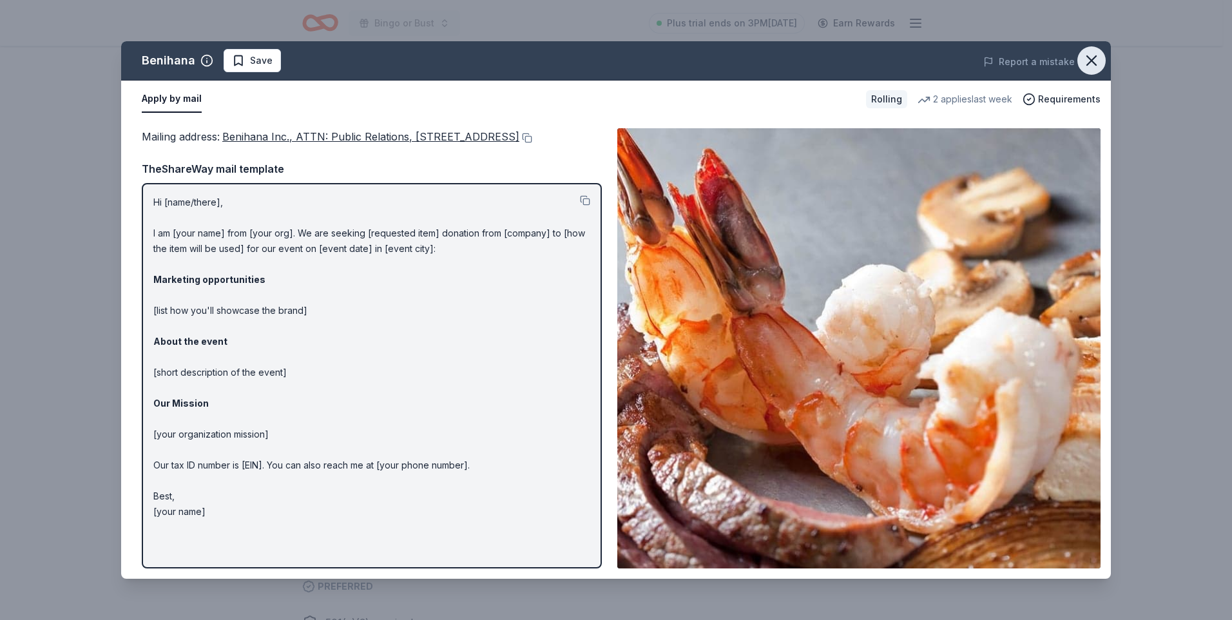
click at [1086, 62] on icon "button" at bounding box center [1091, 61] width 18 height 18
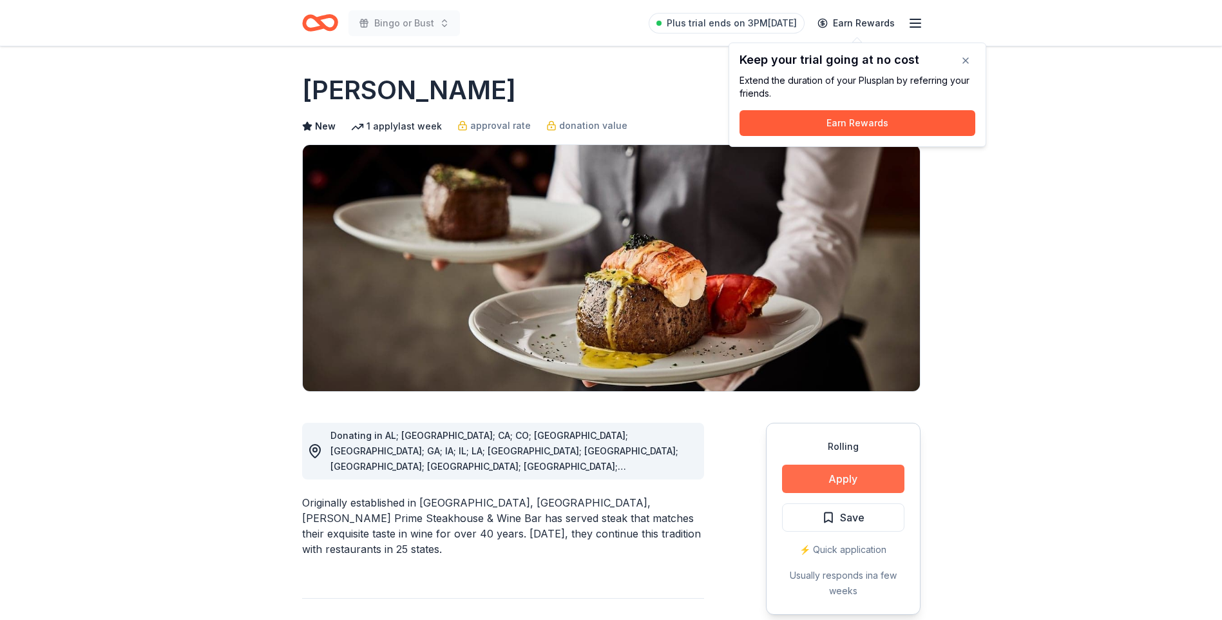
click at [828, 477] on button "Apply" at bounding box center [843, 478] width 122 height 28
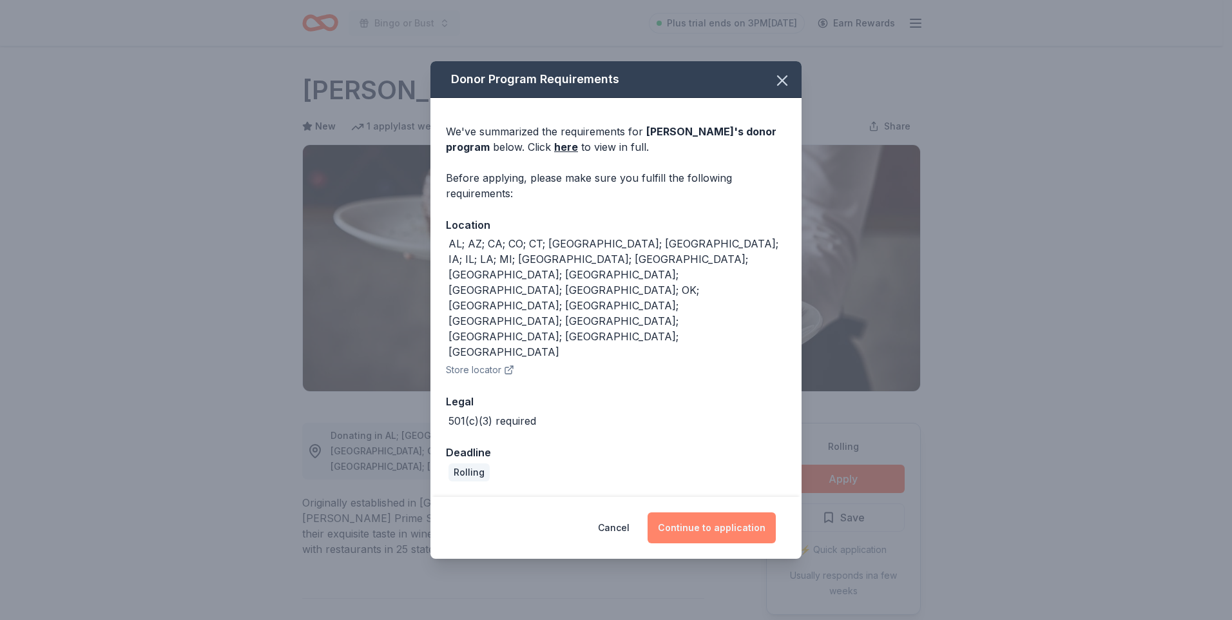
click at [680, 512] on button "Continue to application" at bounding box center [711, 527] width 128 height 31
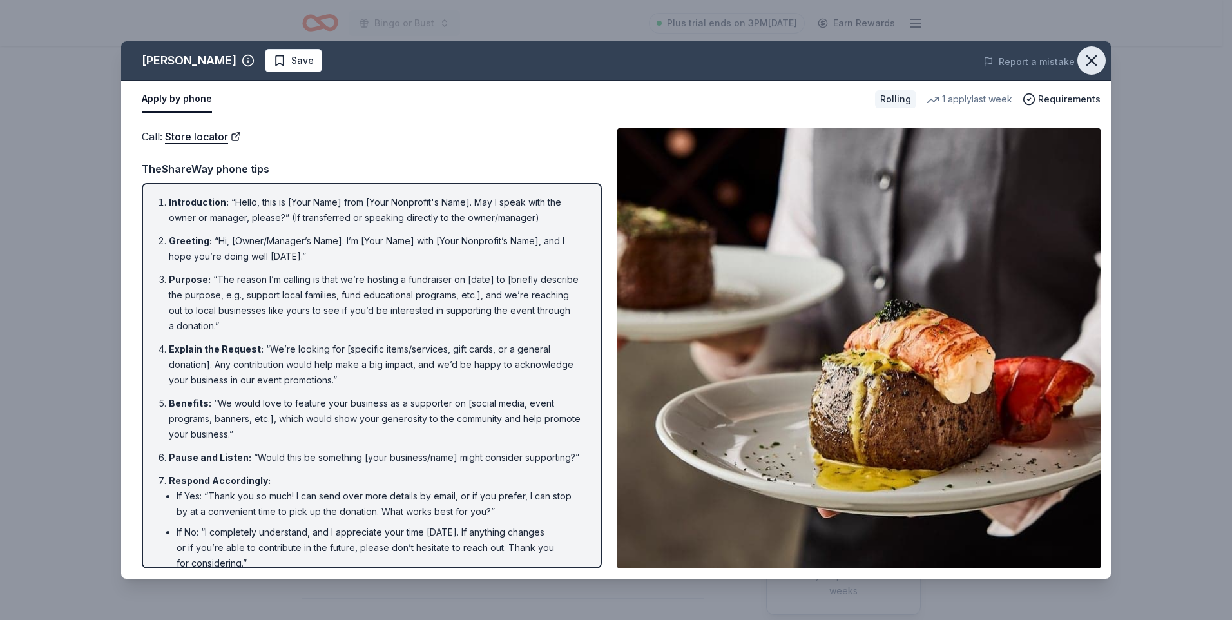
click at [1092, 54] on icon "button" at bounding box center [1091, 61] width 18 height 18
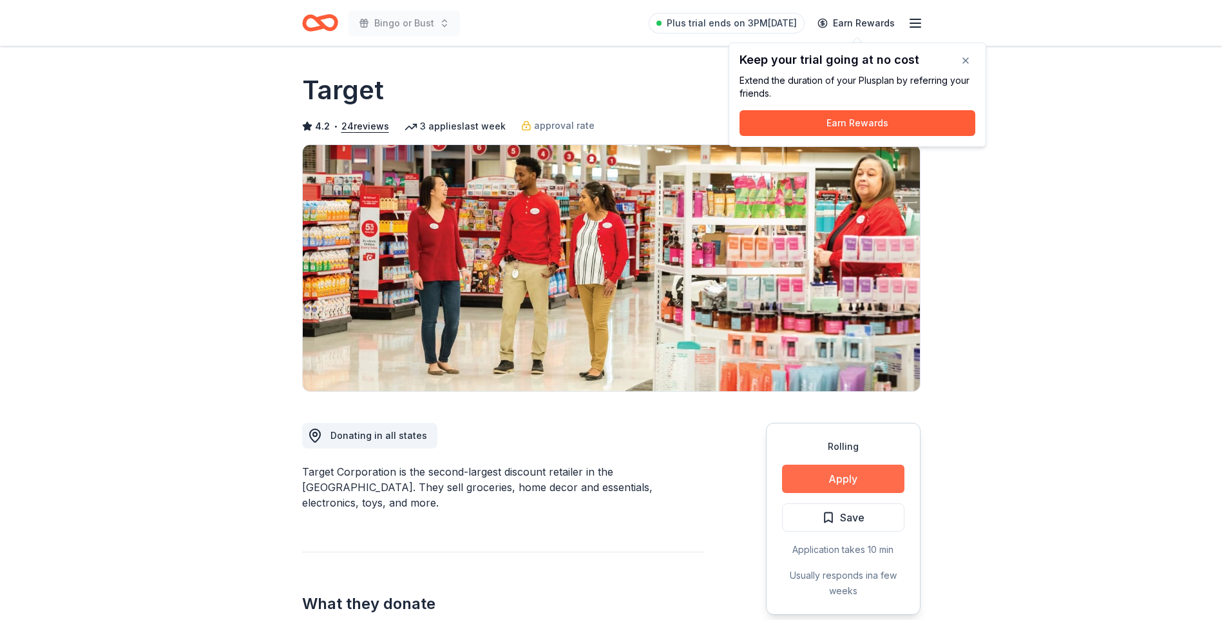
click at [839, 469] on button "Apply" at bounding box center [843, 478] width 122 height 28
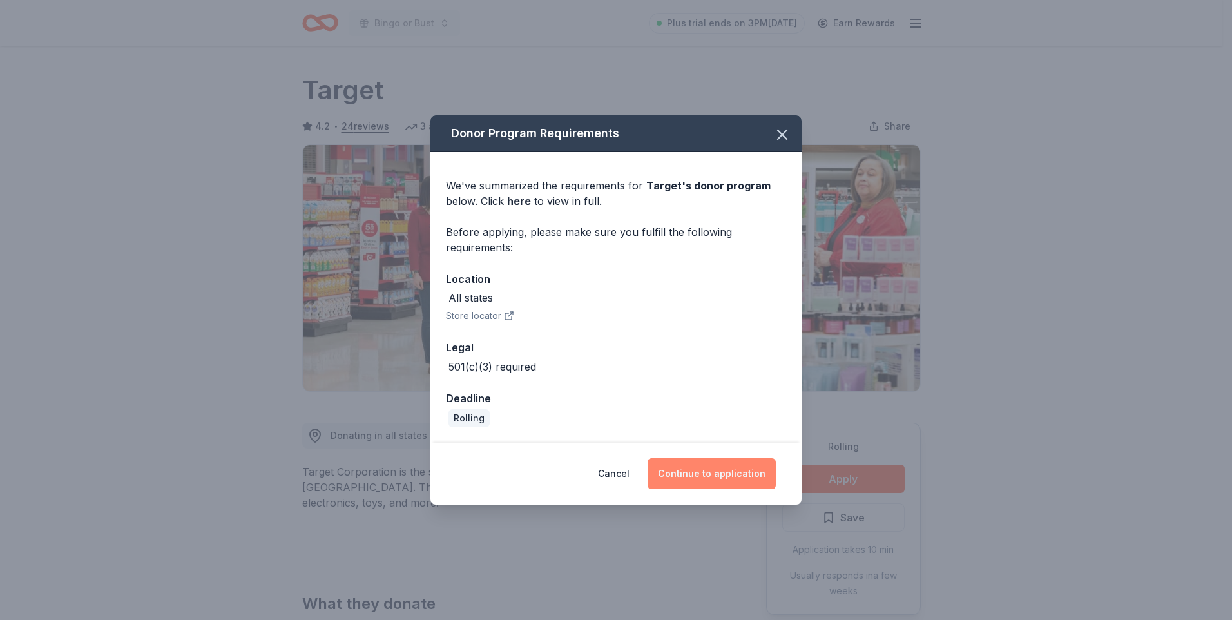
click at [704, 470] on button "Continue to application" at bounding box center [711, 473] width 128 height 31
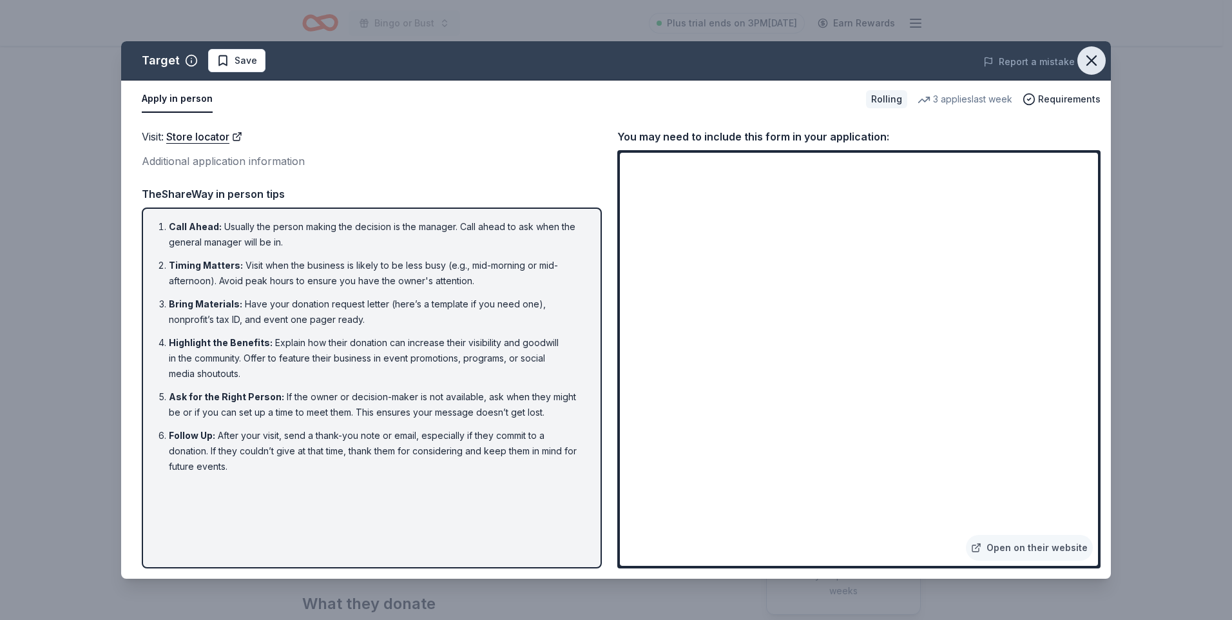
click at [1095, 62] on icon "button" at bounding box center [1091, 61] width 18 height 18
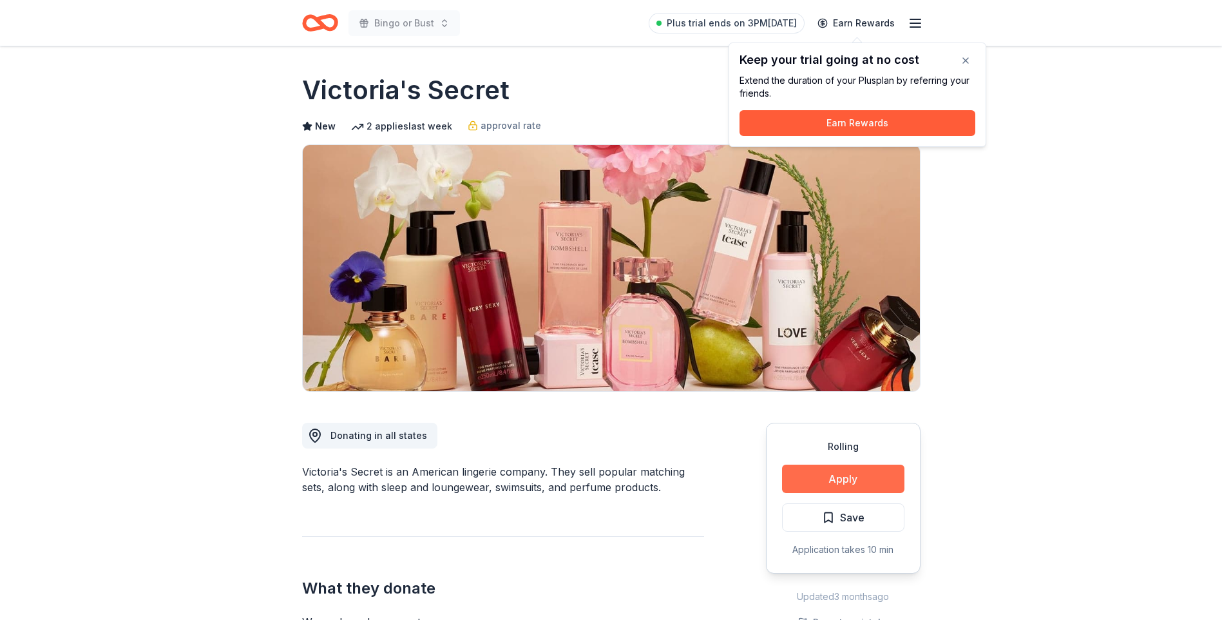
click at [824, 470] on button "Apply" at bounding box center [843, 478] width 122 height 28
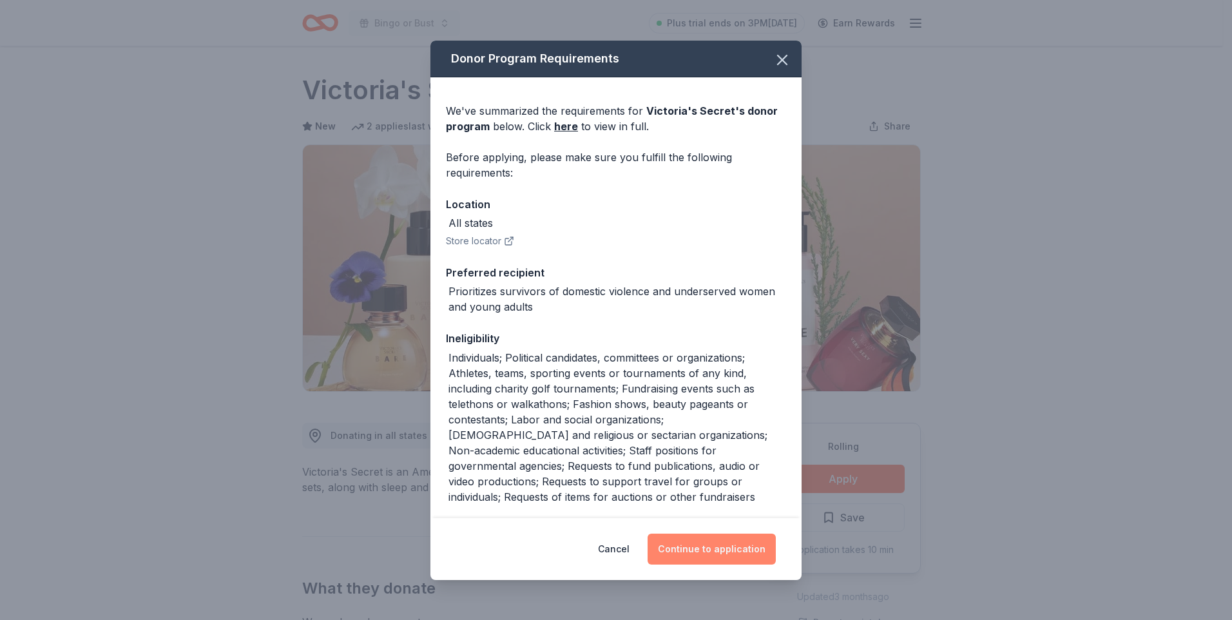
click at [718, 550] on button "Continue to application" at bounding box center [711, 548] width 128 height 31
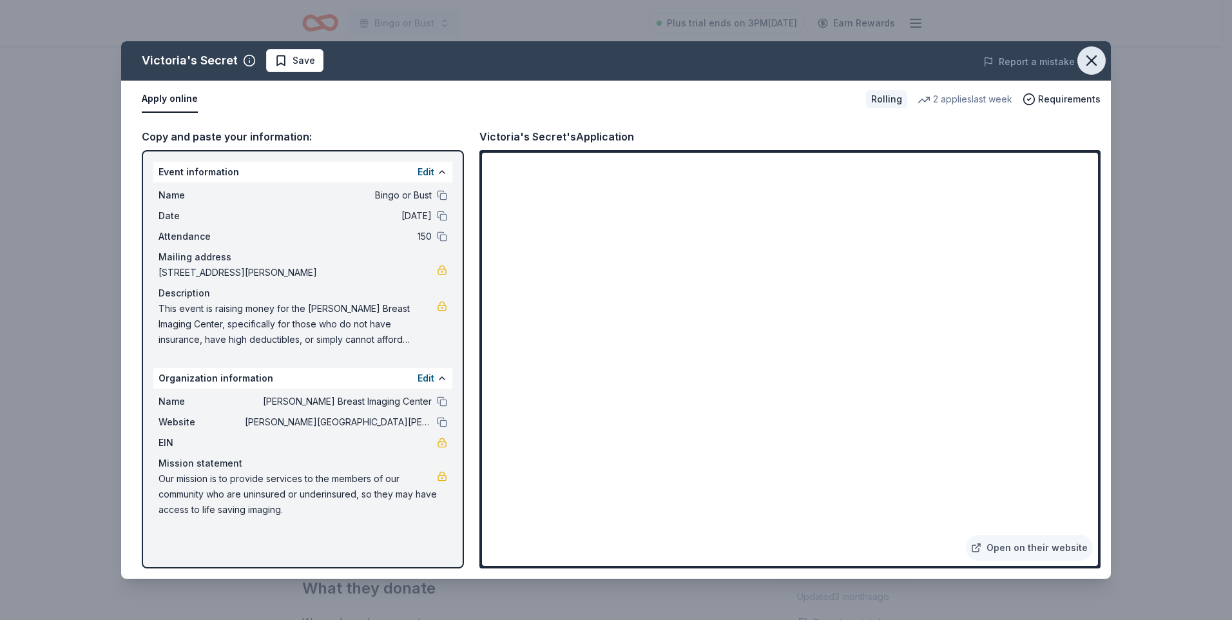
click at [1097, 58] on icon "button" at bounding box center [1091, 61] width 18 height 18
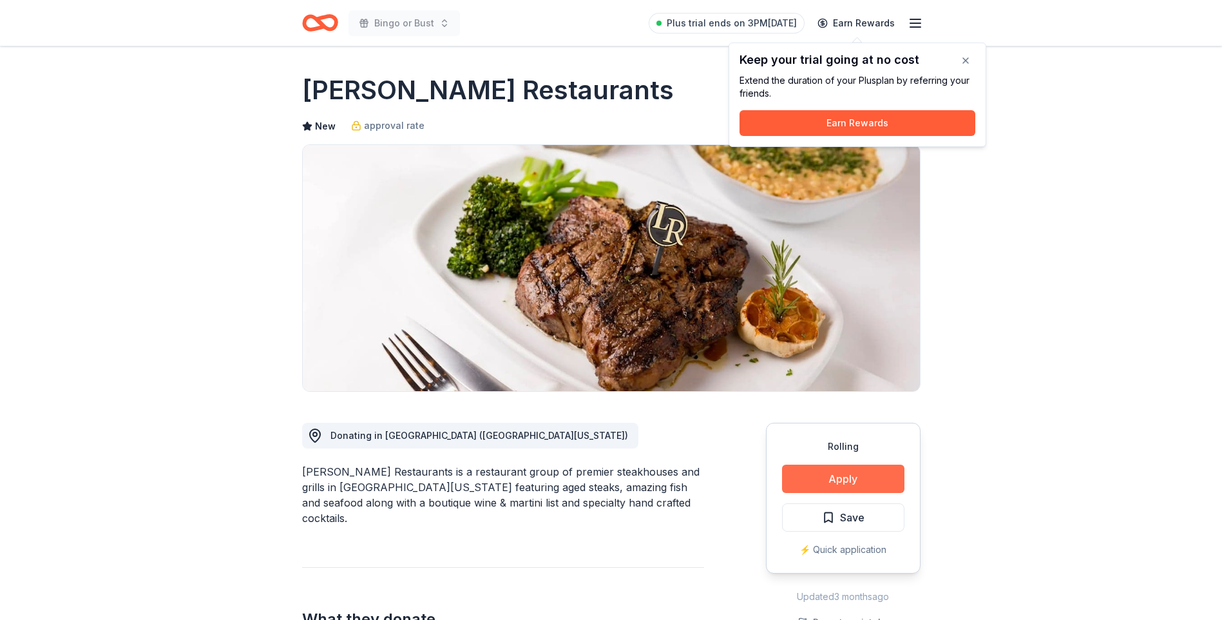
click at [845, 479] on button "Apply" at bounding box center [843, 478] width 122 height 28
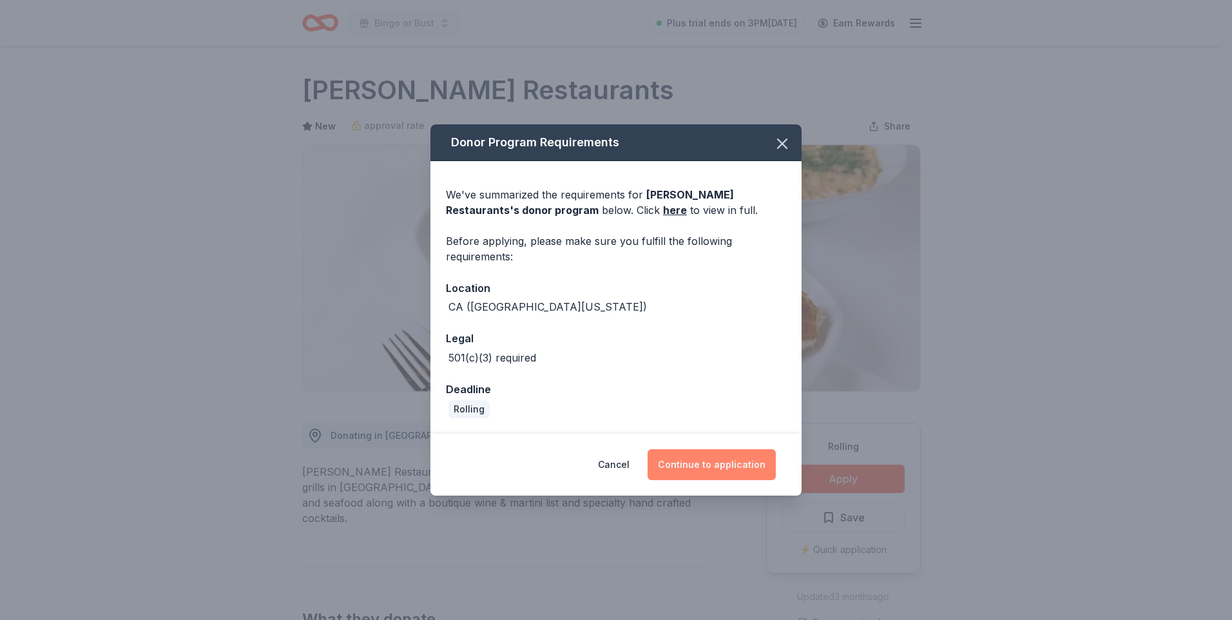
click at [727, 454] on button "Continue to application" at bounding box center [711, 464] width 128 height 31
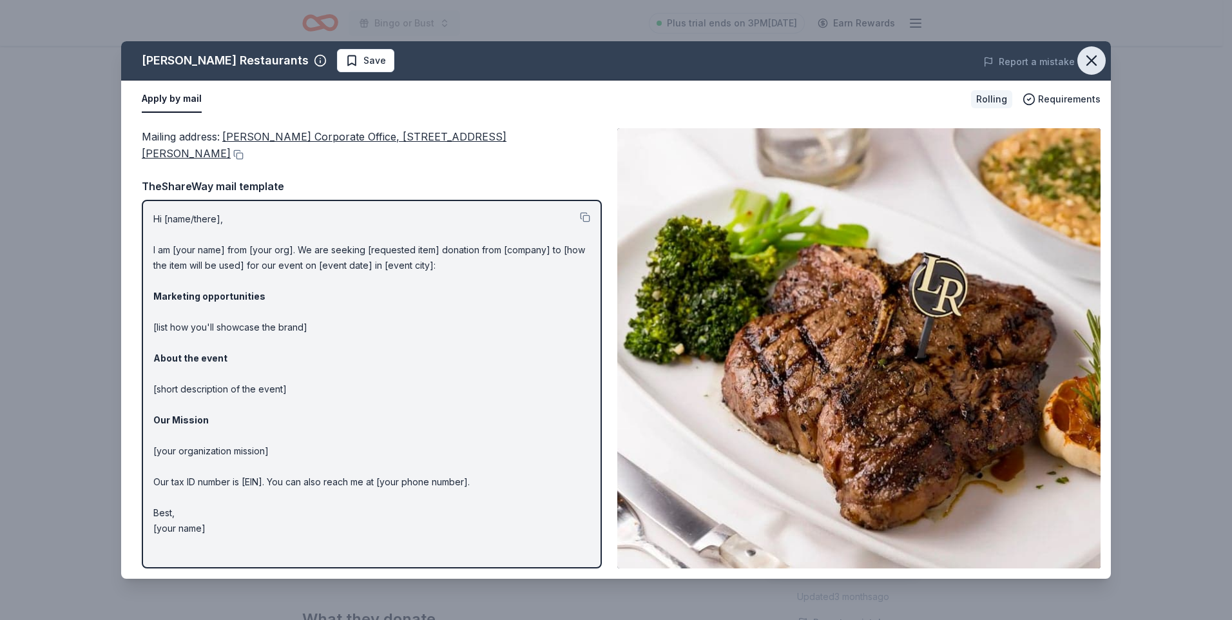
click at [1089, 60] on icon "button" at bounding box center [1091, 61] width 18 height 18
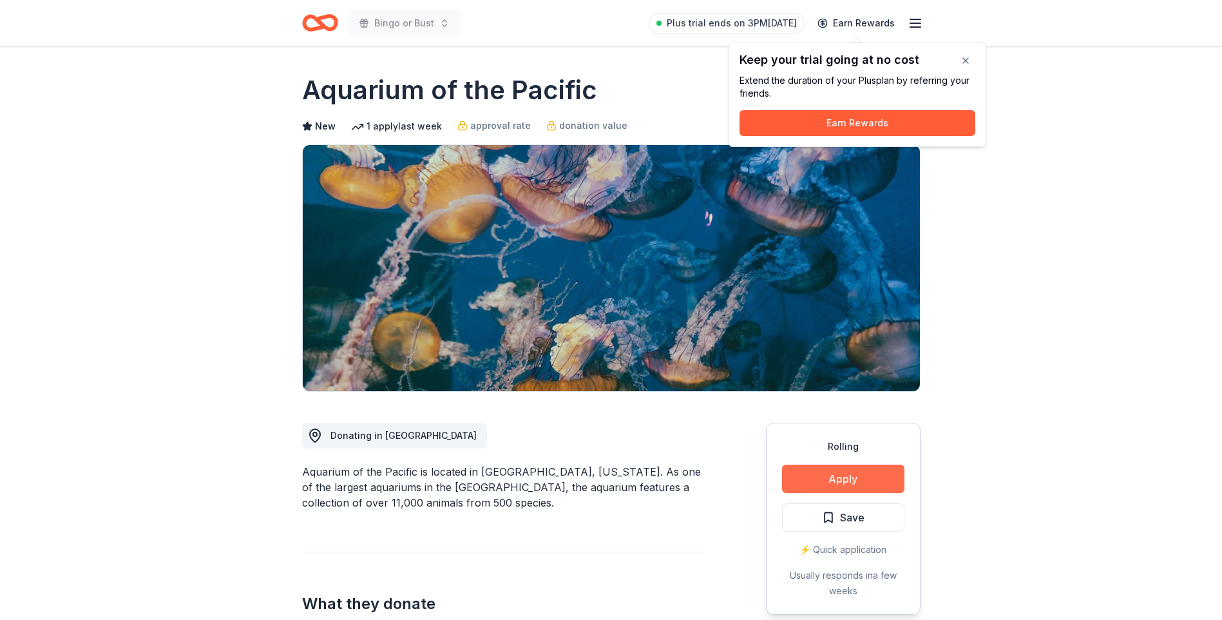
click at [834, 475] on button "Apply" at bounding box center [843, 478] width 122 height 28
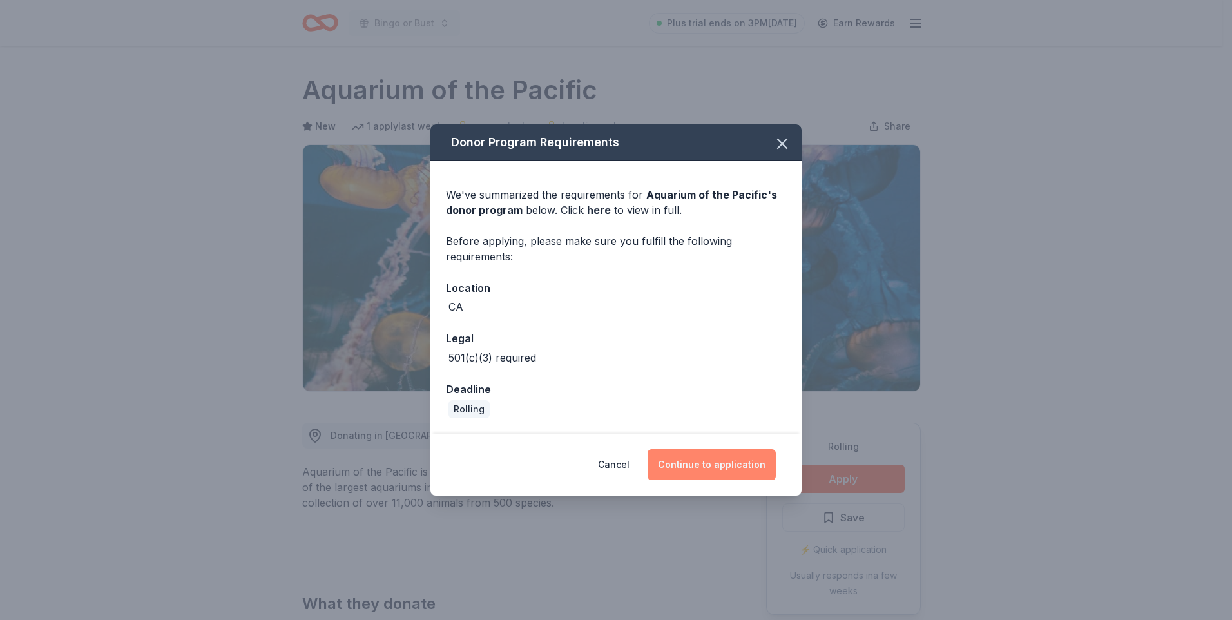
click at [710, 461] on button "Continue to application" at bounding box center [711, 464] width 128 height 31
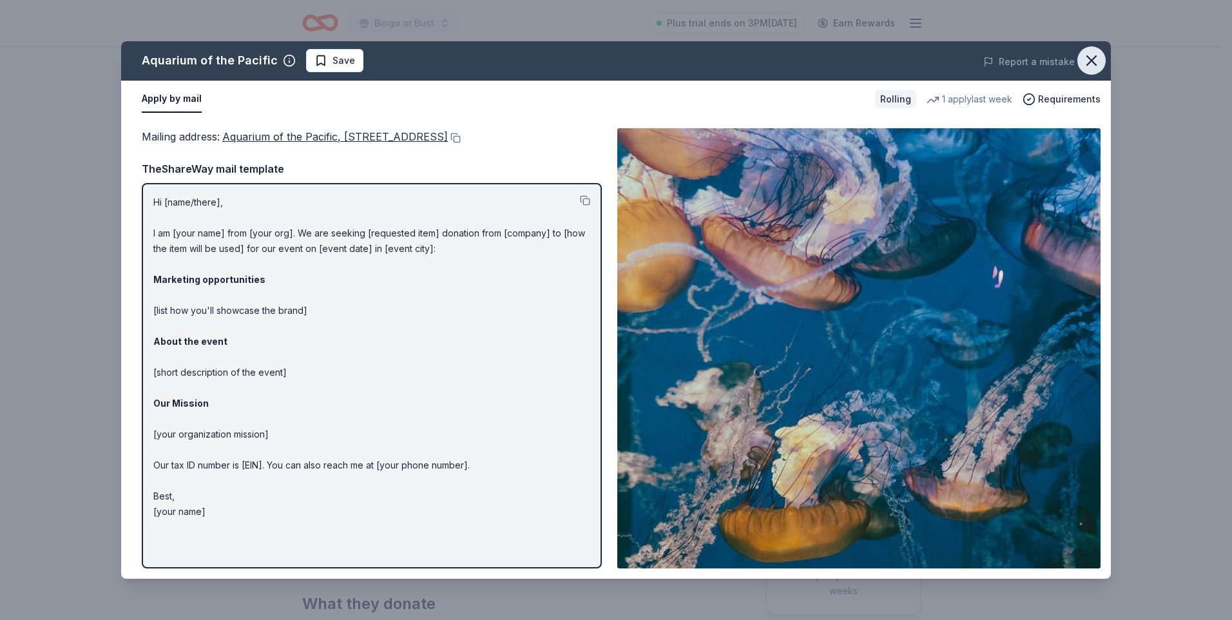
click at [1089, 64] on icon "button" at bounding box center [1091, 61] width 18 height 18
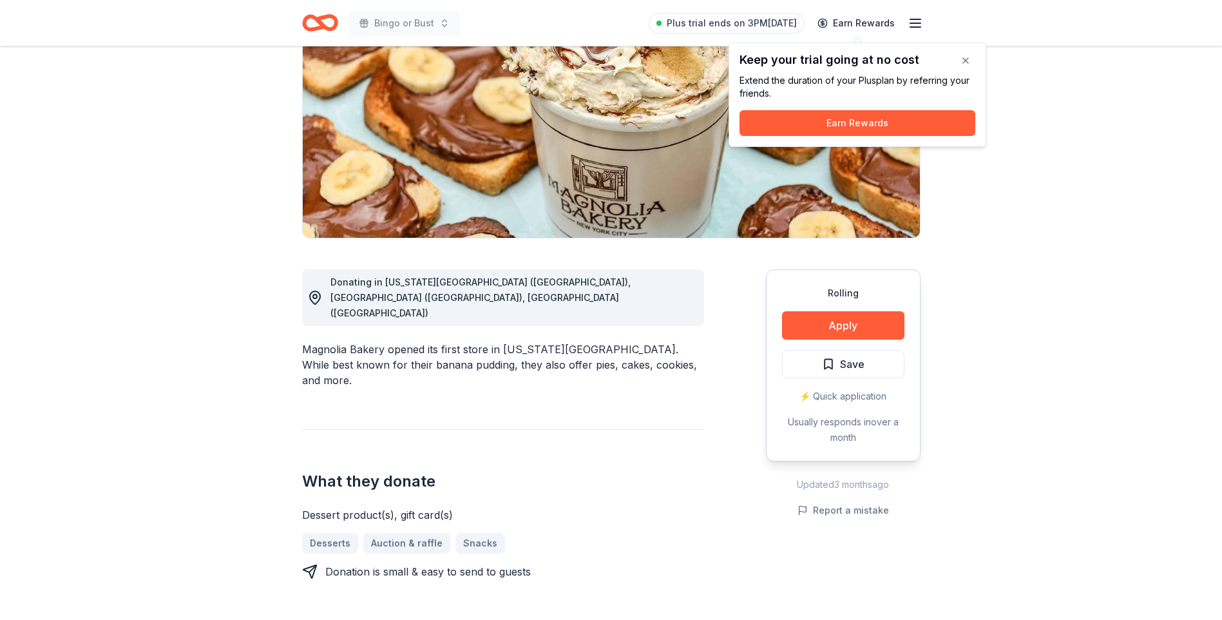
scroll to position [193, 0]
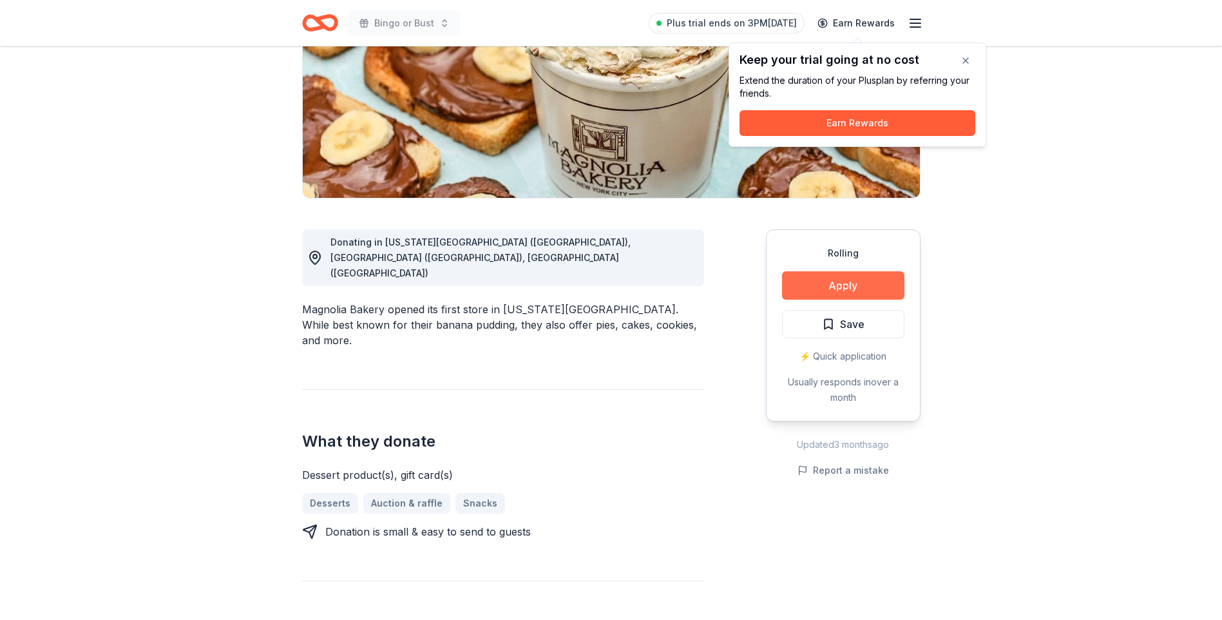
click at [832, 280] on button "Apply" at bounding box center [843, 285] width 122 height 28
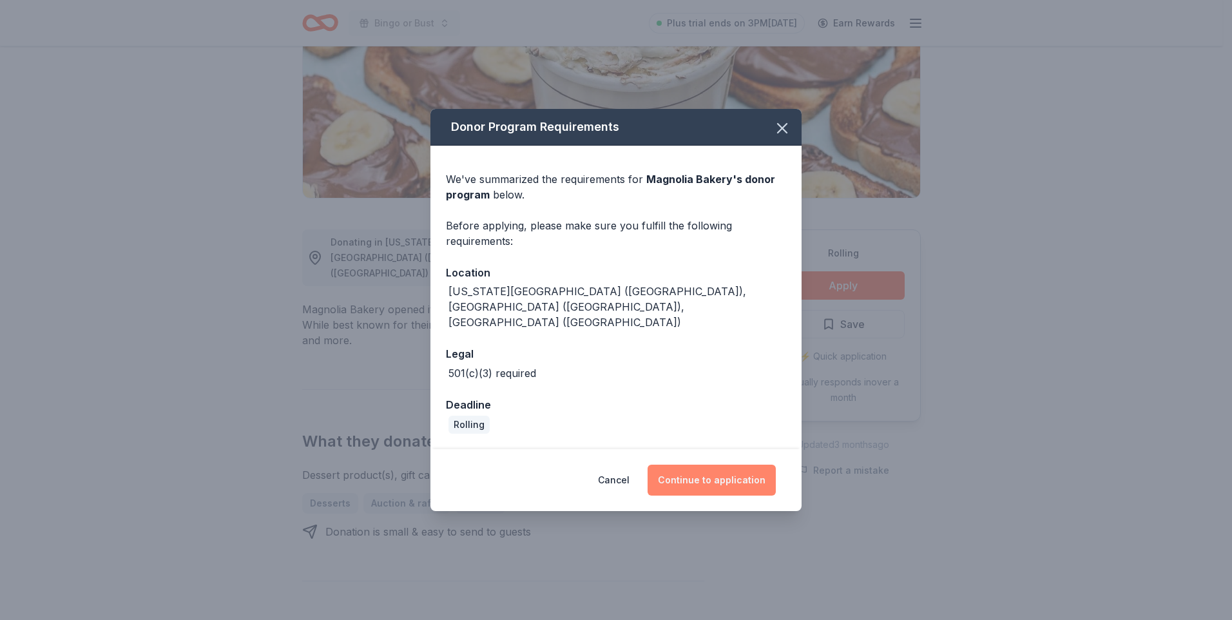
click at [730, 464] on button "Continue to application" at bounding box center [711, 479] width 128 height 31
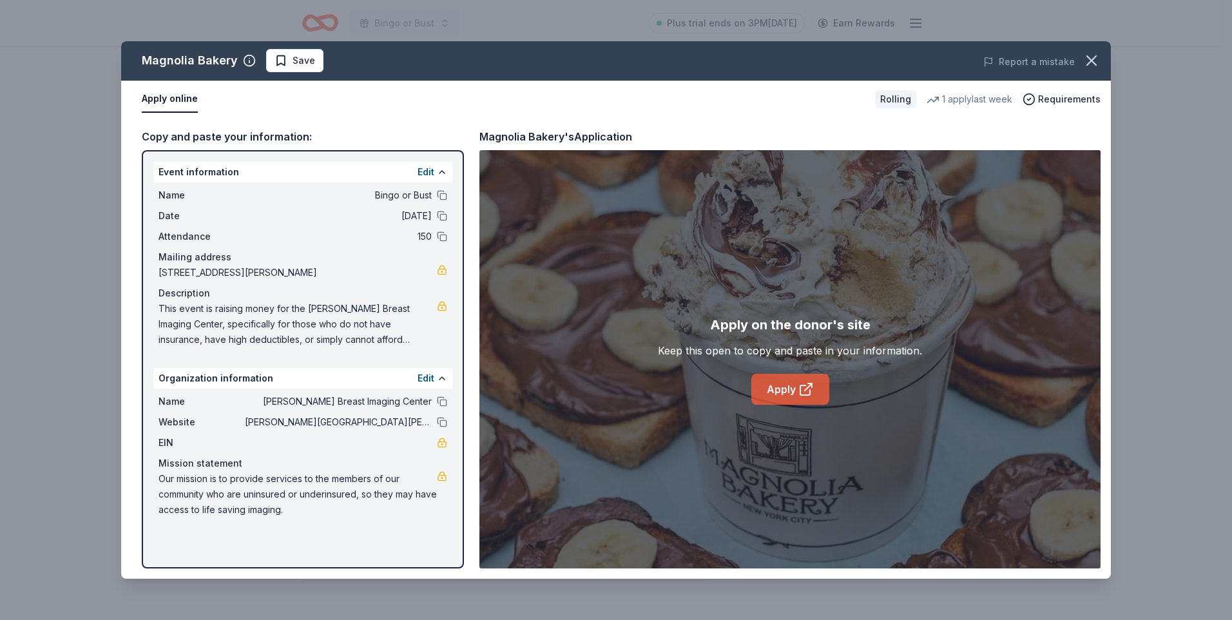
click at [779, 389] on link "Apply" at bounding box center [790, 389] width 78 height 31
click at [1093, 59] on icon "button" at bounding box center [1091, 60] width 9 height 9
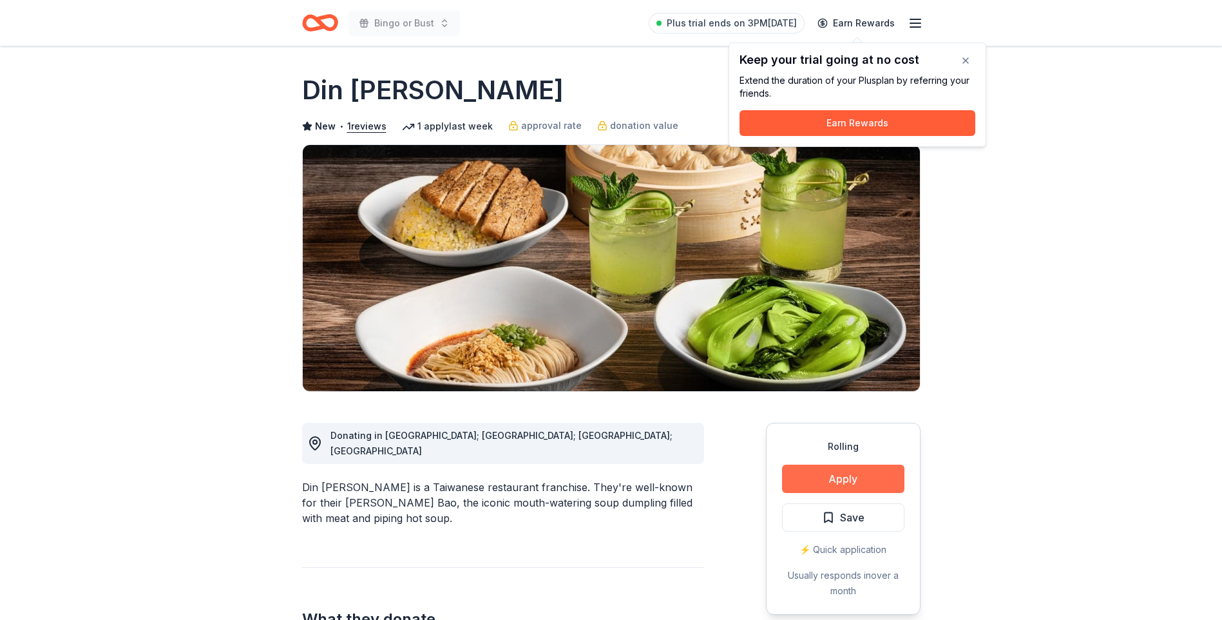
click at [840, 470] on button "Apply" at bounding box center [843, 478] width 122 height 28
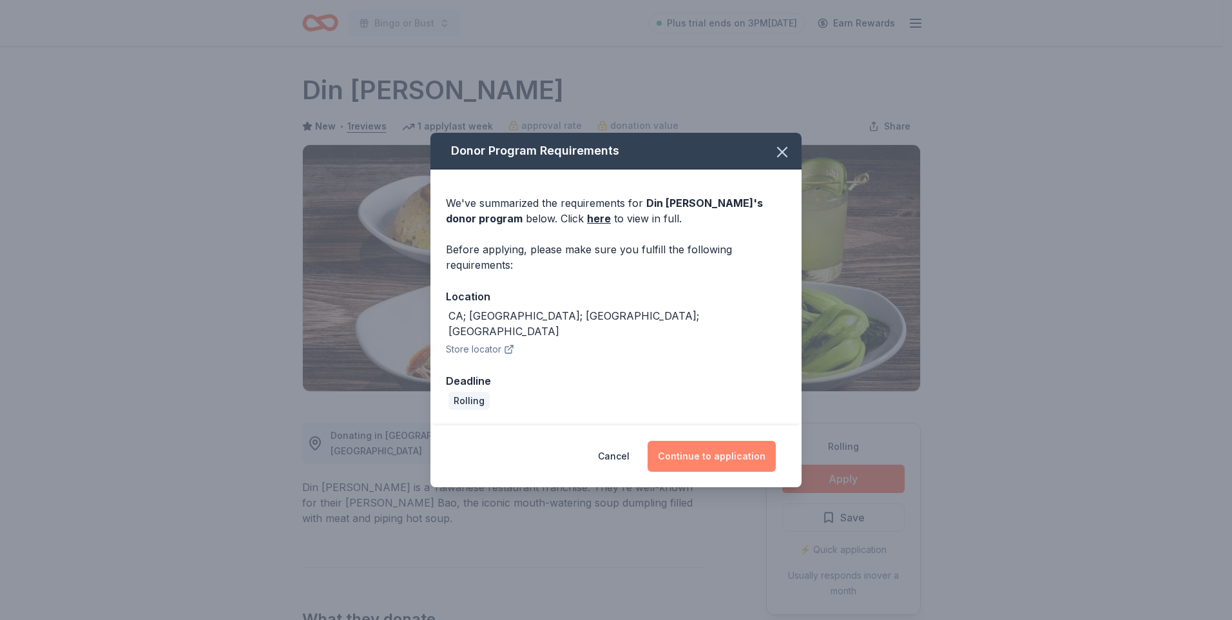
click at [707, 448] on button "Continue to application" at bounding box center [711, 456] width 128 height 31
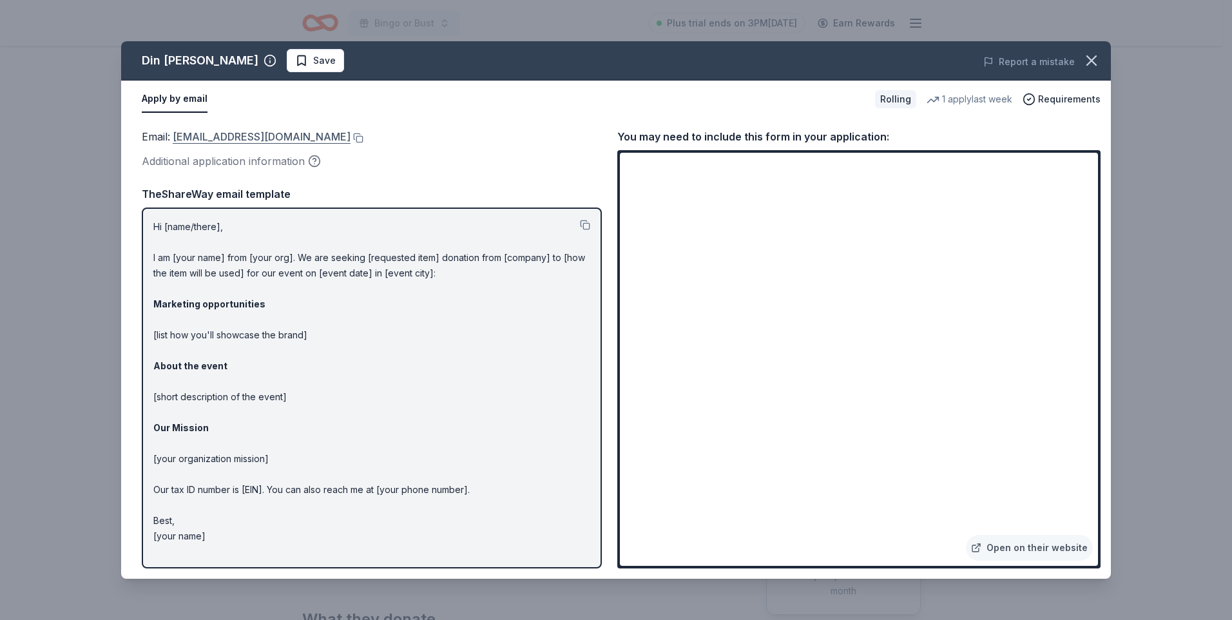
drag, startPoint x: 350, startPoint y: 134, endPoint x: 274, endPoint y: 135, distance: 75.4
click at [274, 135] on link "guestservices@dintaifungusa.com" at bounding box center [262, 136] width 178 height 17
click at [354, 137] on button at bounding box center [356, 138] width 13 height 10
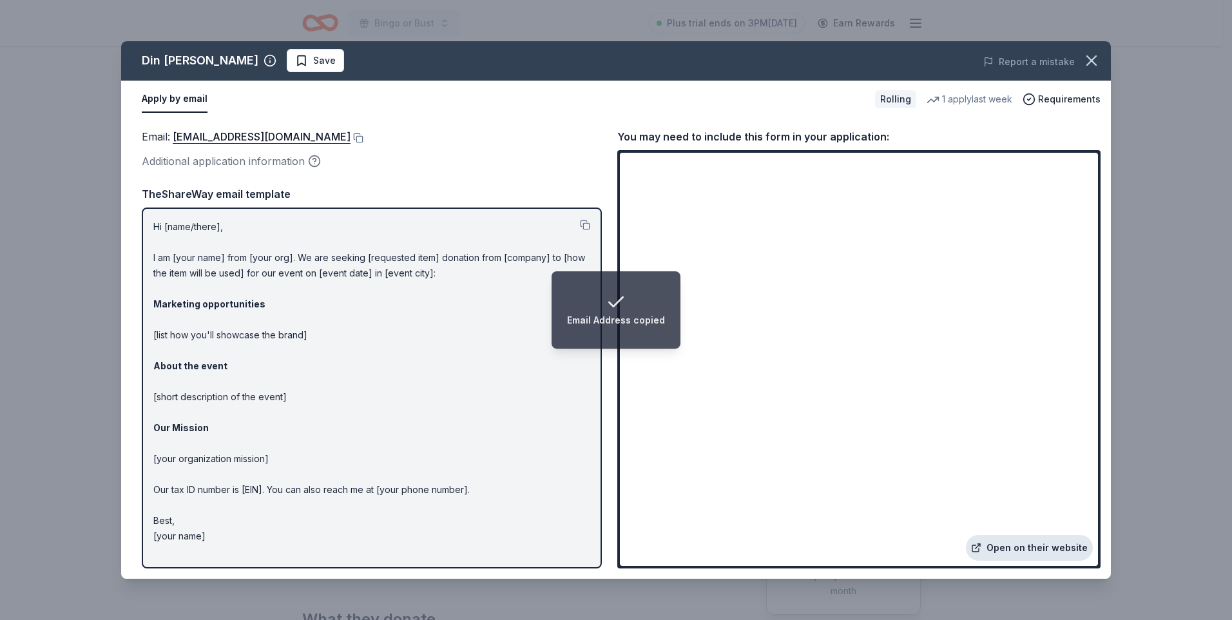
click at [1007, 546] on link "Open on their website" at bounding box center [1029, 548] width 127 height 26
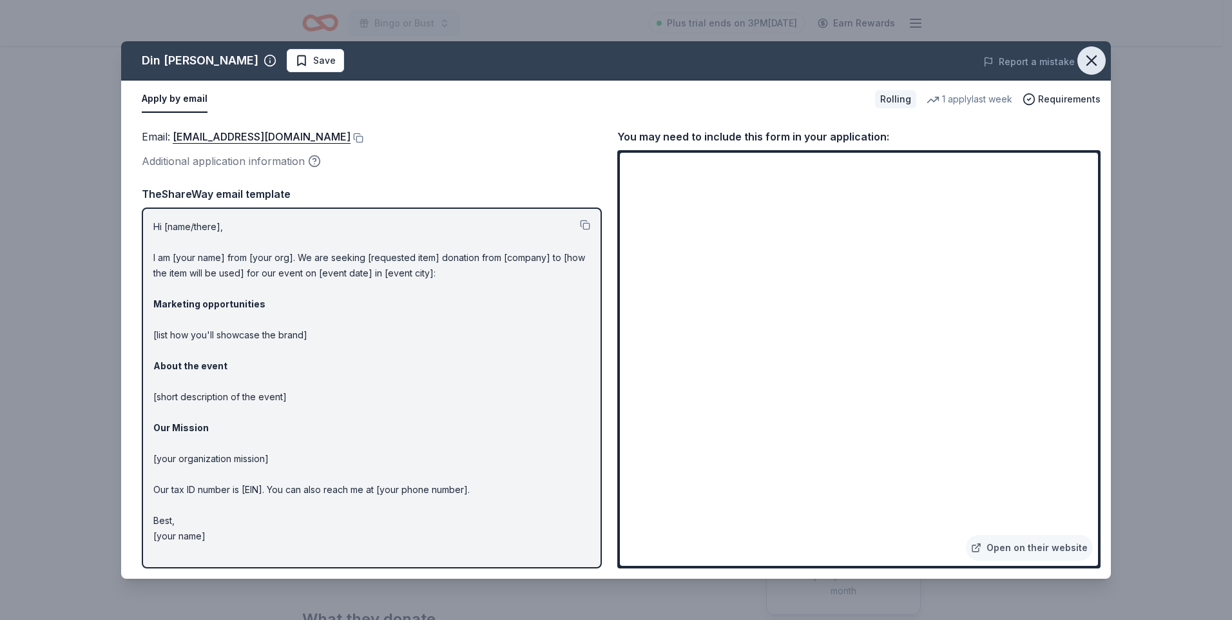
click at [1095, 65] on icon "button" at bounding box center [1091, 60] width 9 height 9
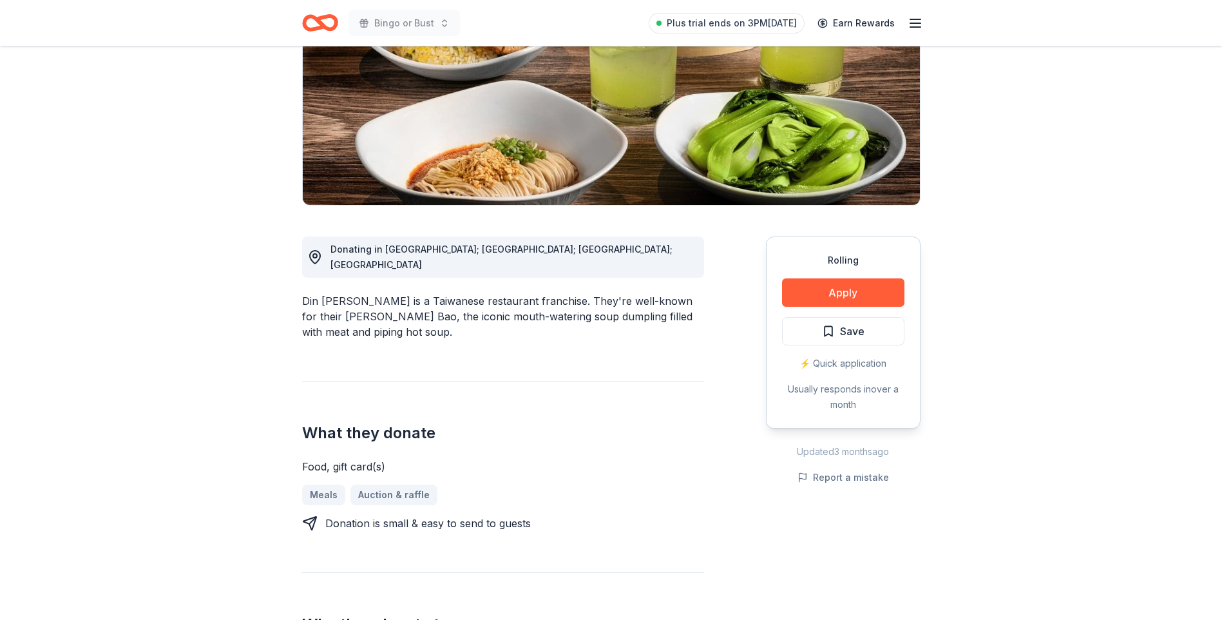
scroll to position [193, 0]
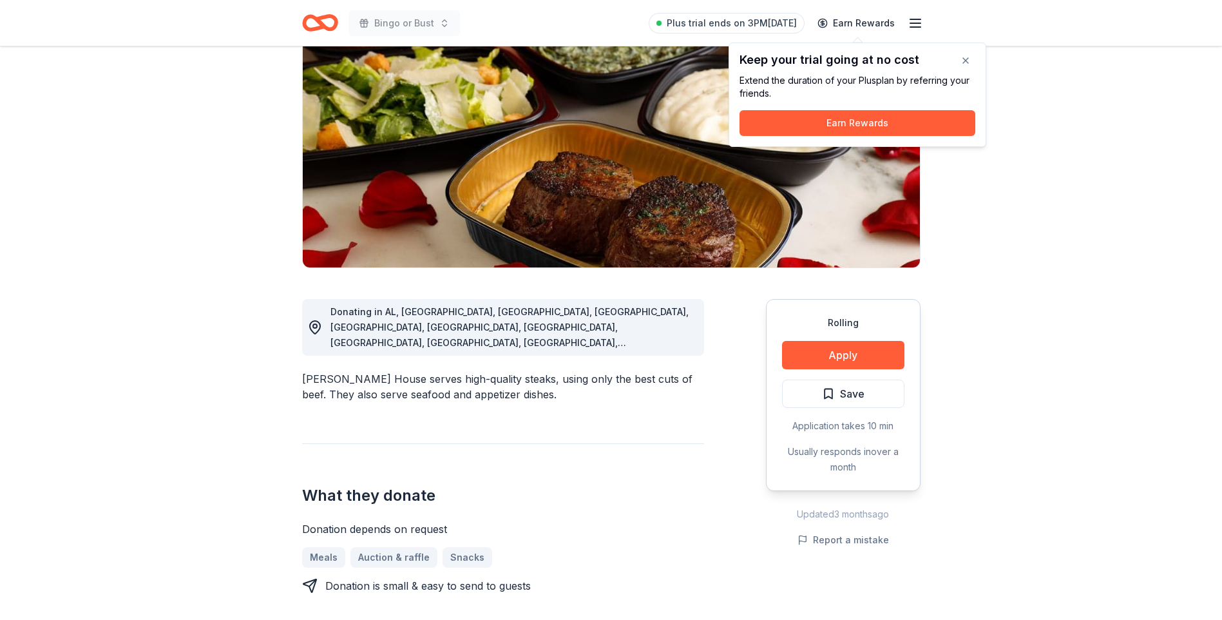
scroll to position [129, 0]
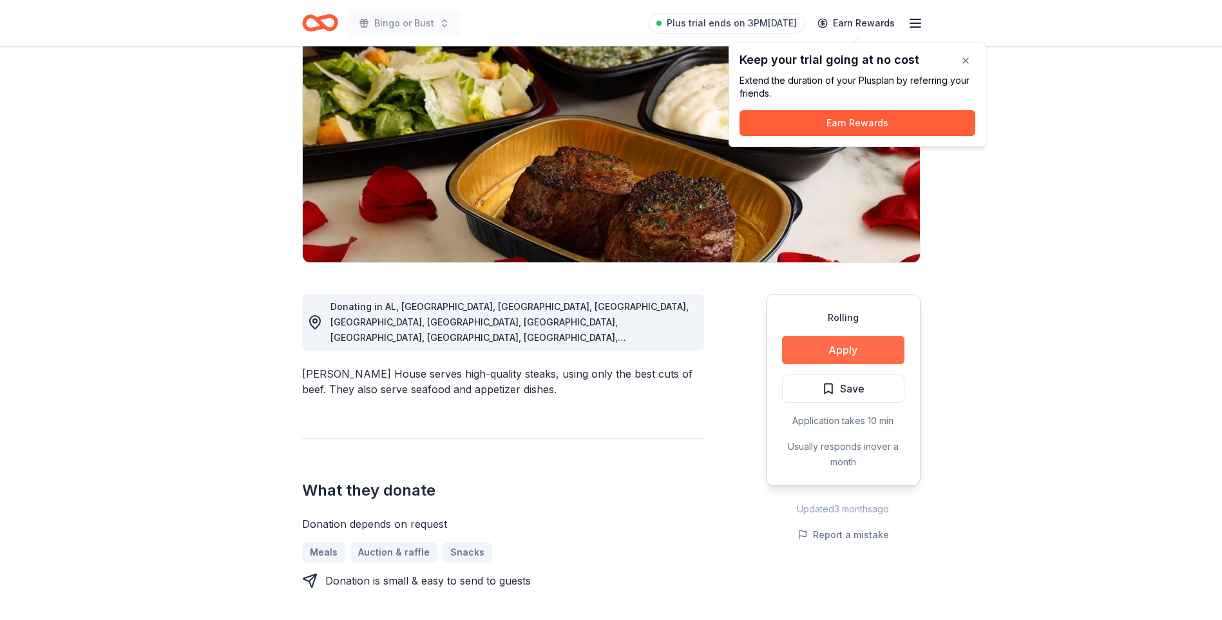
click at [835, 348] on button "Apply" at bounding box center [843, 350] width 122 height 28
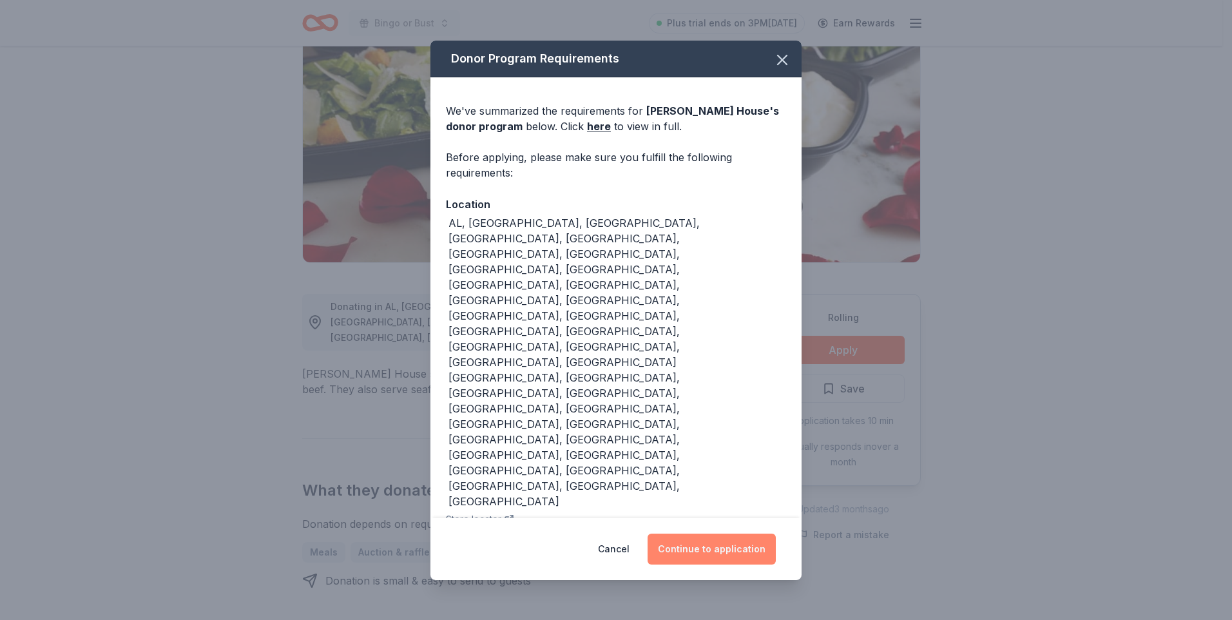
click at [689, 533] on button "Continue to application" at bounding box center [711, 548] width 128 height 31
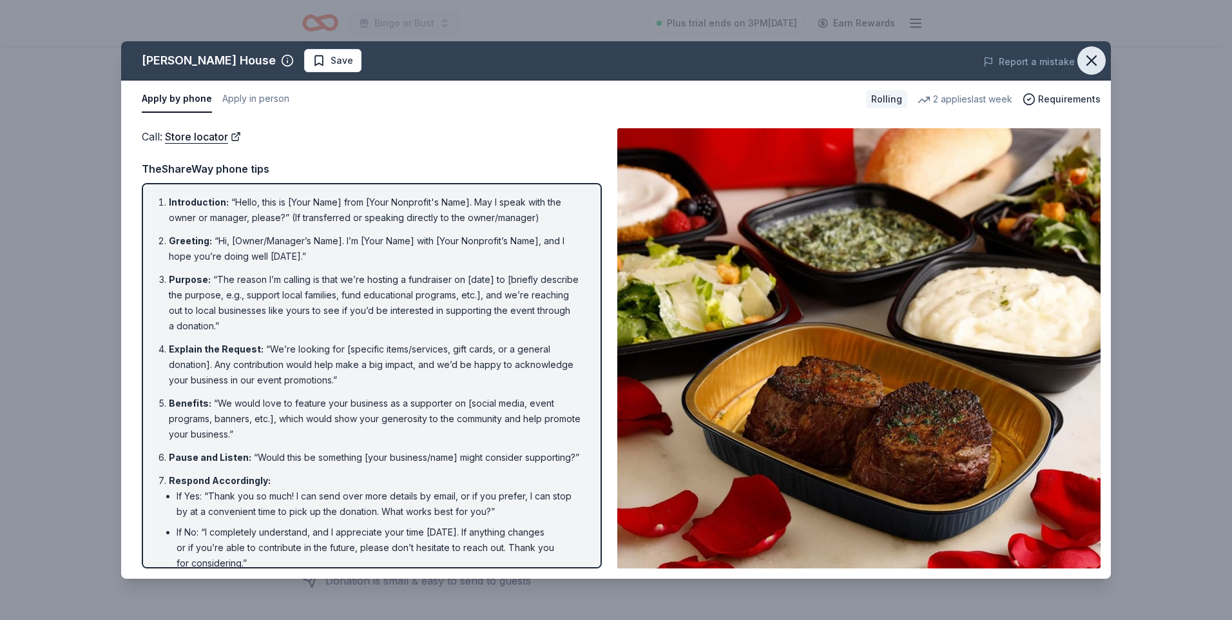
click at [1094, 59] on icon "button" at bounding box center [1091, 60] width 9 height 9
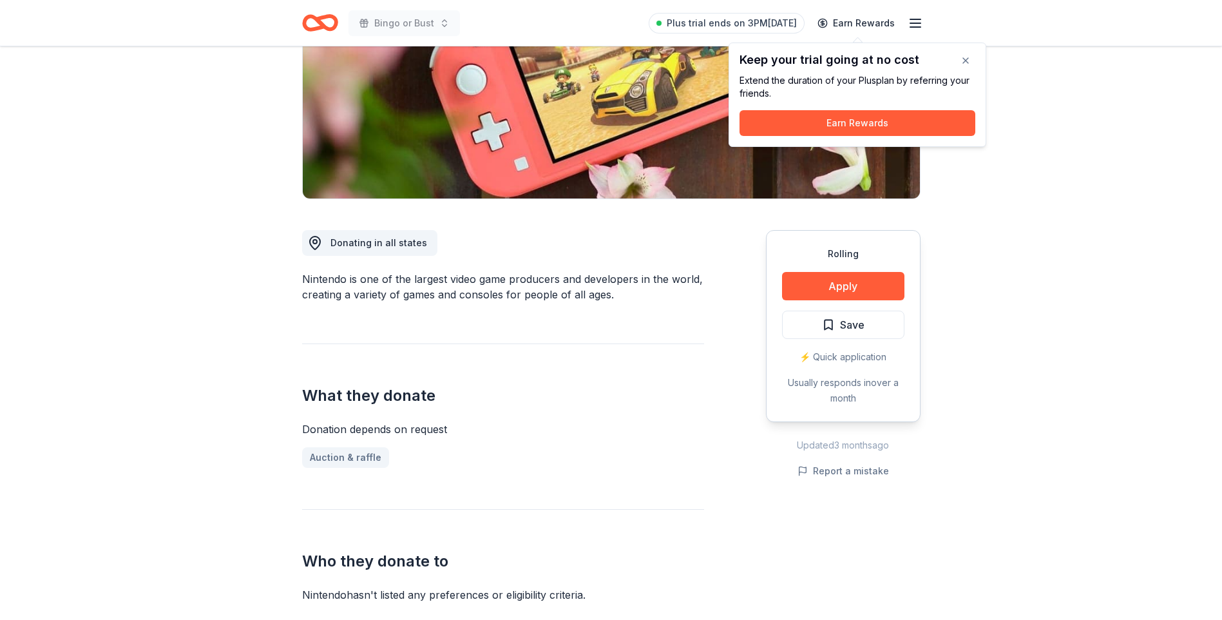
scroll to position [193, 0]
click at [848, 278] on button "Apply" at bounding box center [843, 285] width 122 height 28
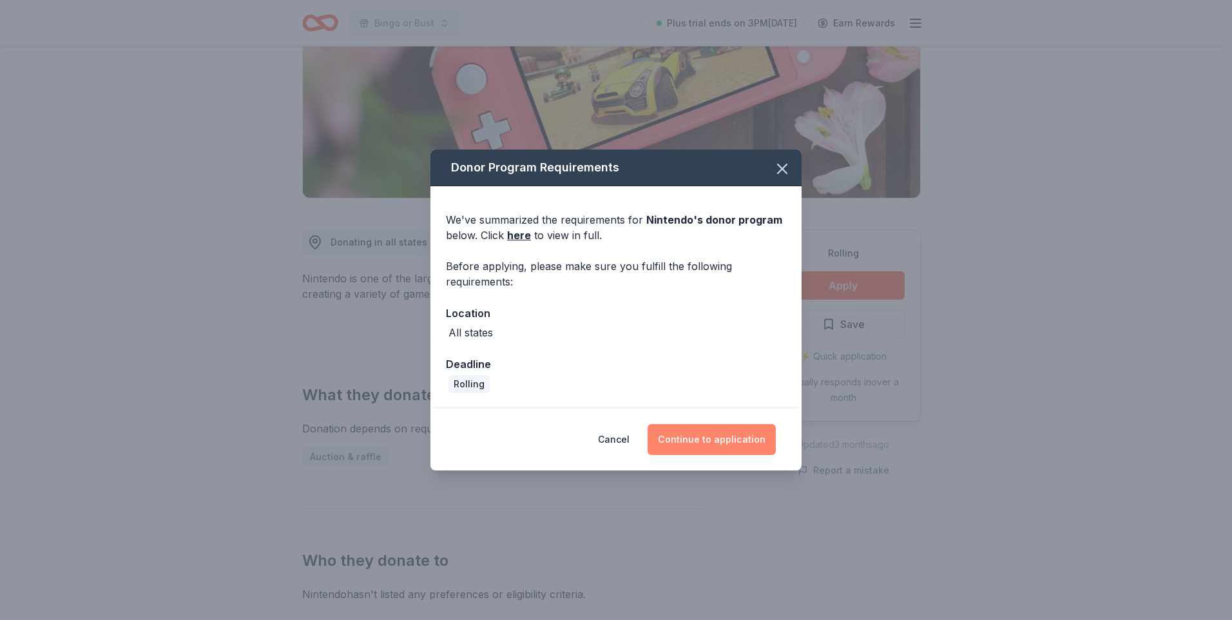
click at [702, 435] on button "Continue to application" at bounding box center [711, 439] width 128 height 31
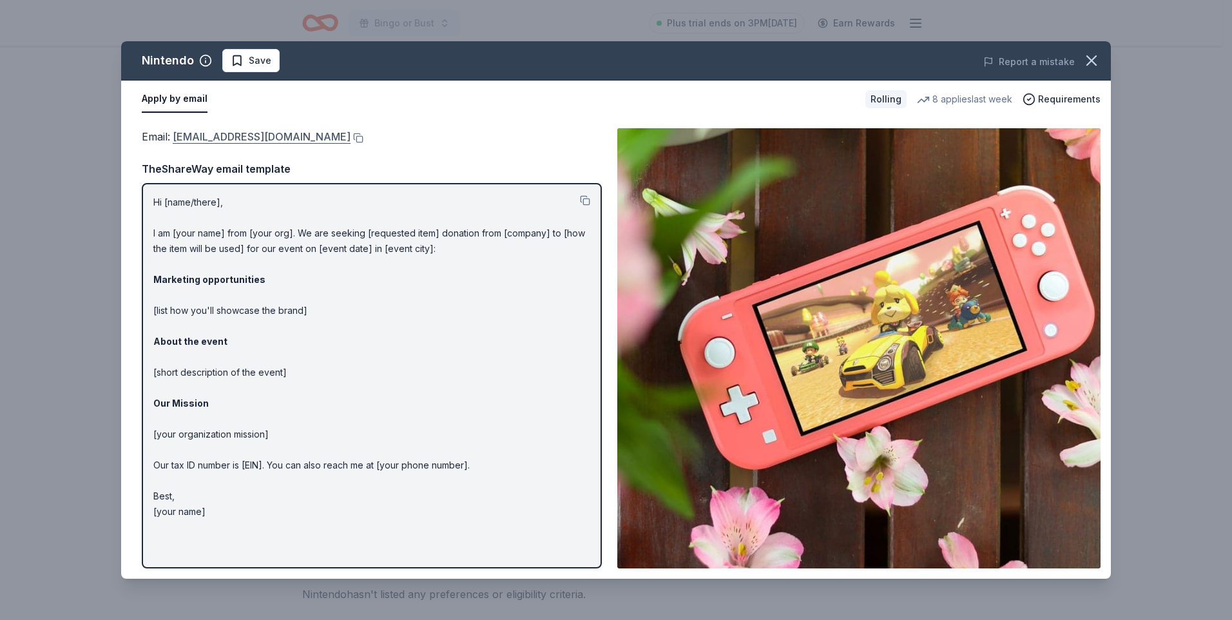
drag, startPoint x: 426, startPoint y: 135, endPoint x: 388, endPoint y: 136, distance: 38.0
click at [350, 136] on link "[EMAIL_ADDRESS][DOMAIN_NAME]" at bounding box center [262, 136] width 178 height 17
click at [363, 134] on button at bounding box center [356, 138] width 13 height 10
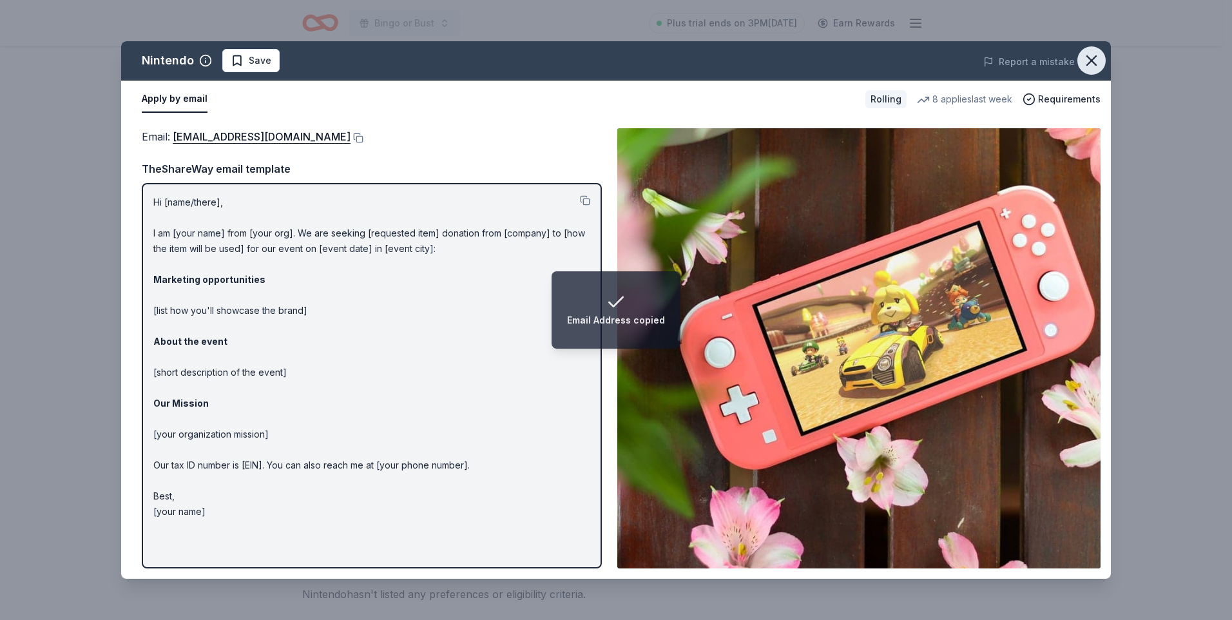
click at [1091, 60] on icon "button" at bounding box center [1091, 61] width 18 height 18
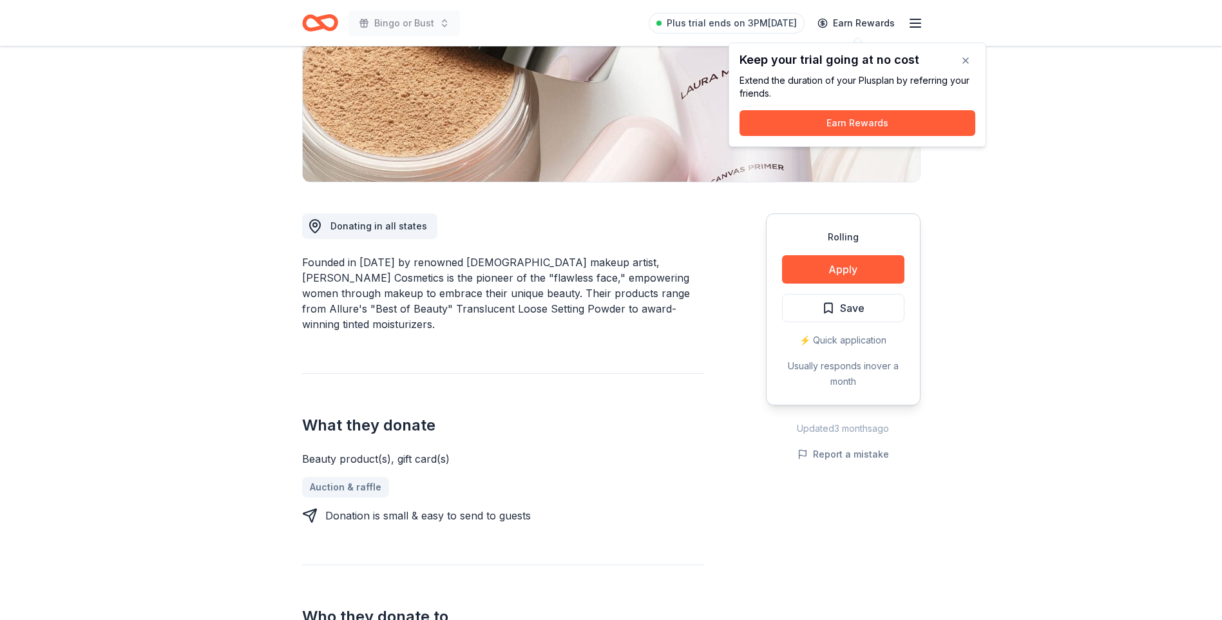
scroll to position [193, 0]
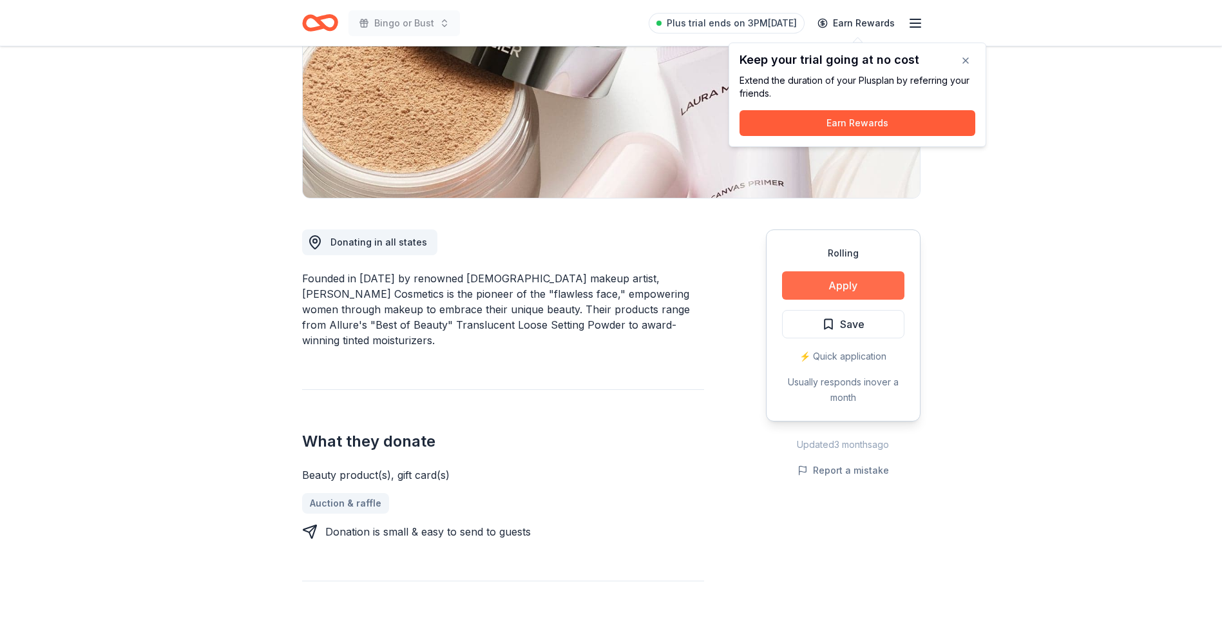
click at [850, 281] on button "Apply" at bounding box center [843, 285] width 122 height 28
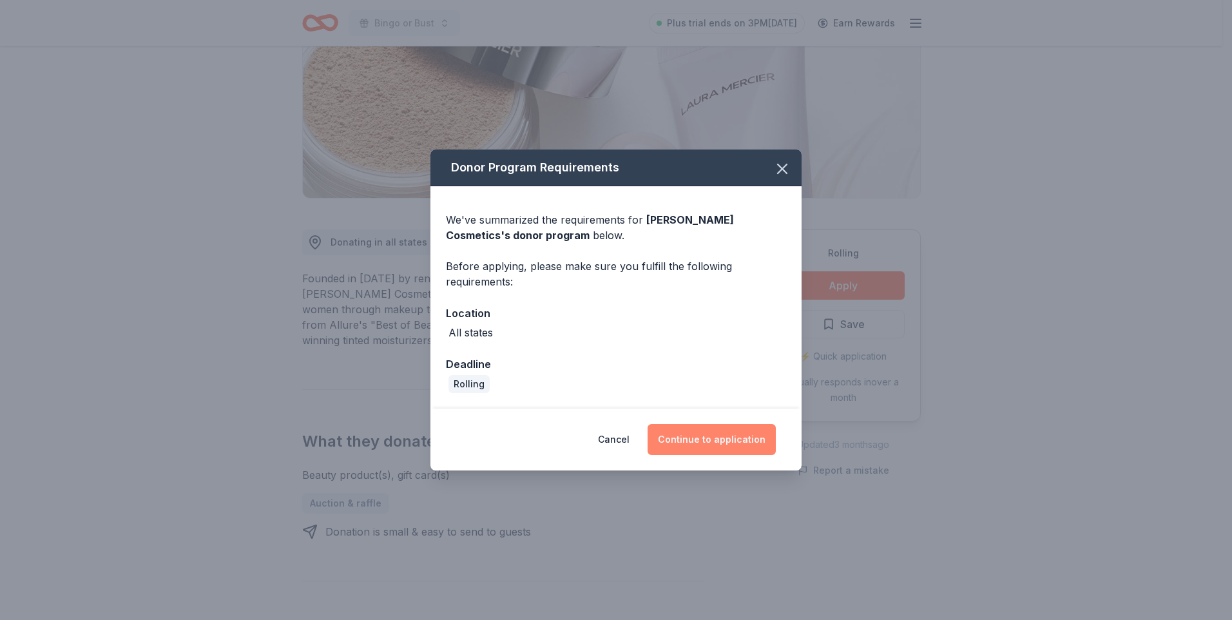
click at [726, 433] on button "Continue to application" at bounding box center [711, 439] width 128 height 31
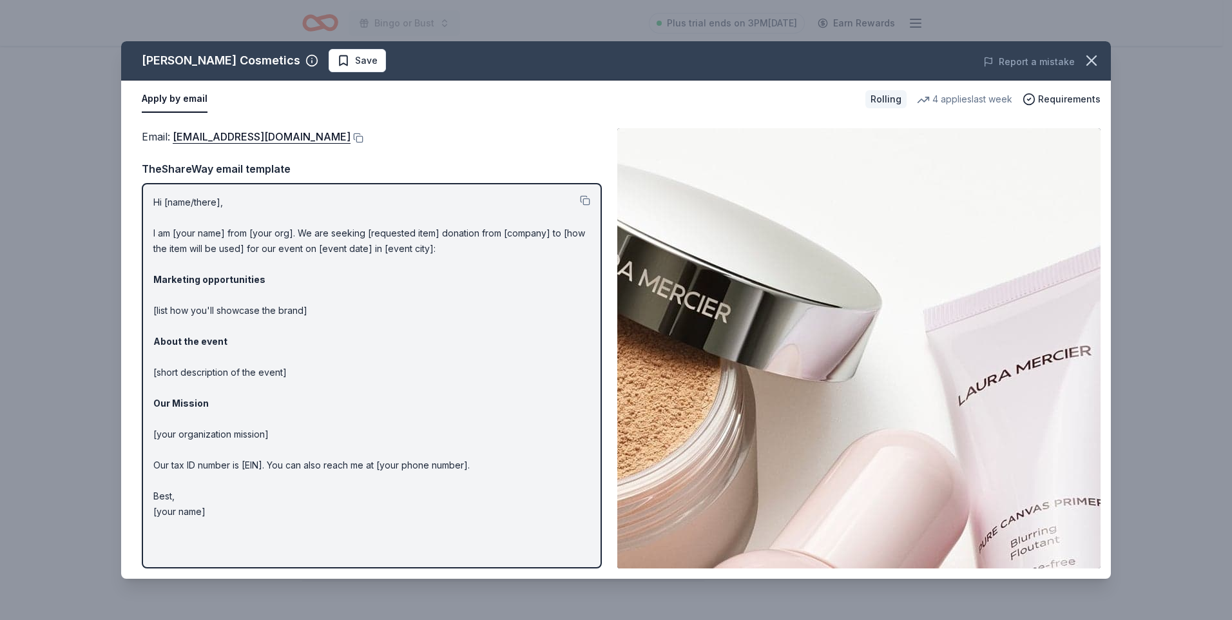
drag, startPoint x: 333, startPoint y: 138, endPoint x: 348, endPoint y: 129, distance: 17.9
click at [357, 128] on div "Email : [EMAIL_ADDRESS][DOMAIN_NAME] Email : [EMAIL_ADDRESS][DOMAIN_NAME] TheSh…" at bounding box center [615, 348] width 989 height 461
click at [350, 138] on button at bounding box center [356, 138] width 13 height 10
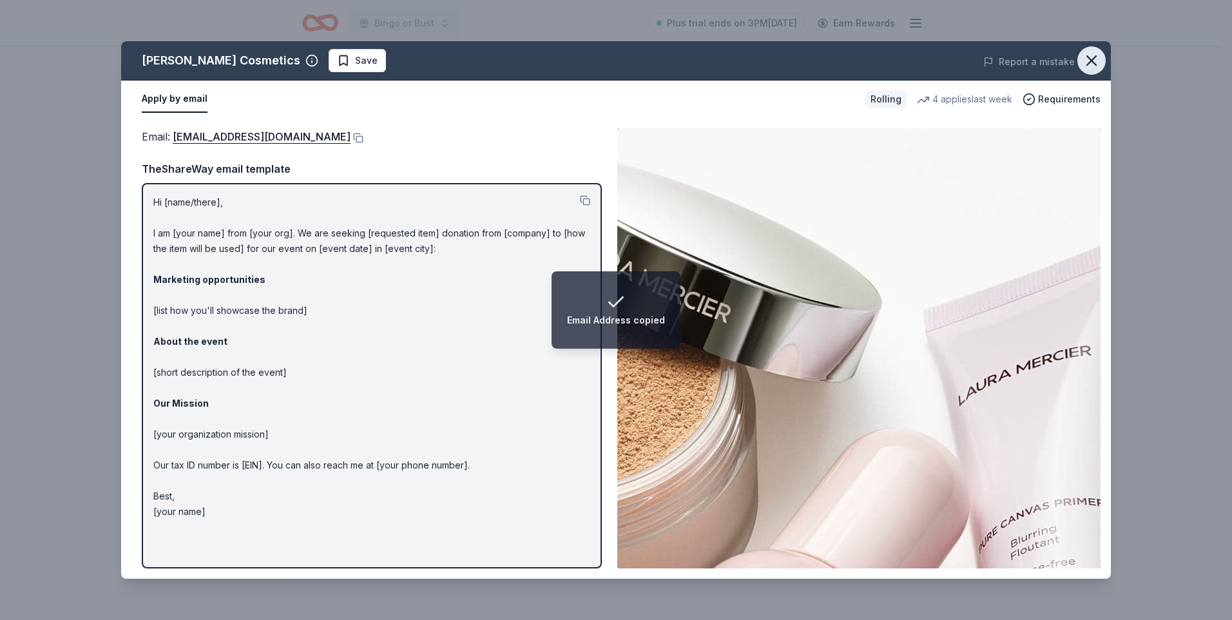
click at [1090, 57] on icon "button" at bounding box center [1091, 61] width 18 height 18
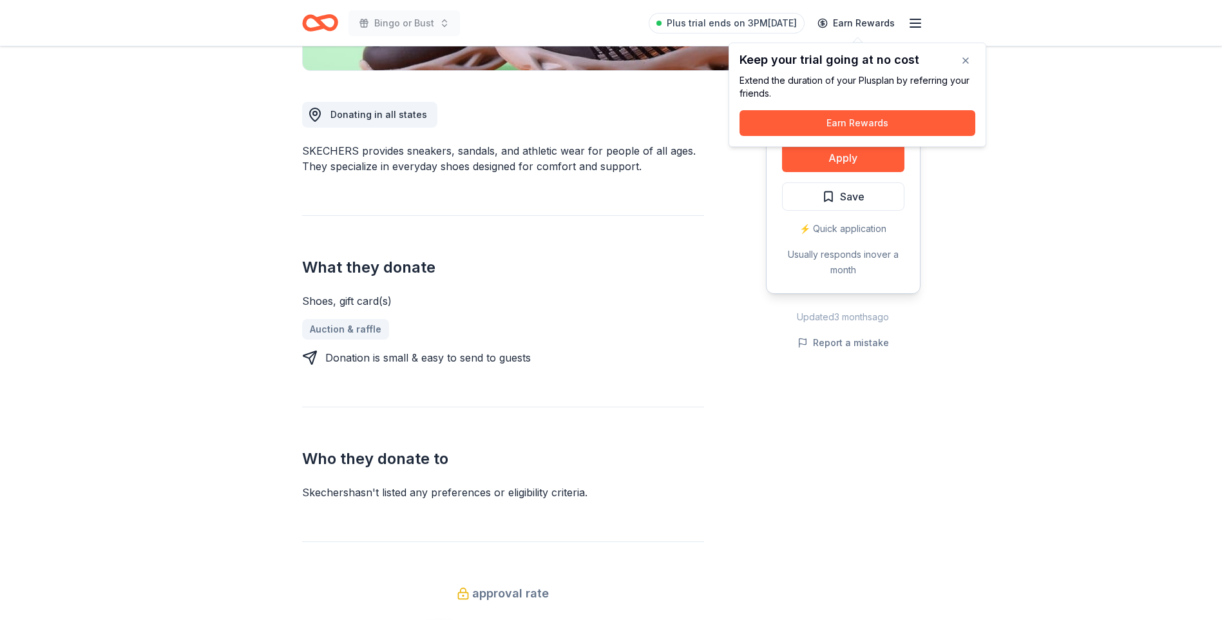
scroll to position [322, 0]
click at [840, 163] on button "Apply" at bounding box center [843, 156] width 122 height 28
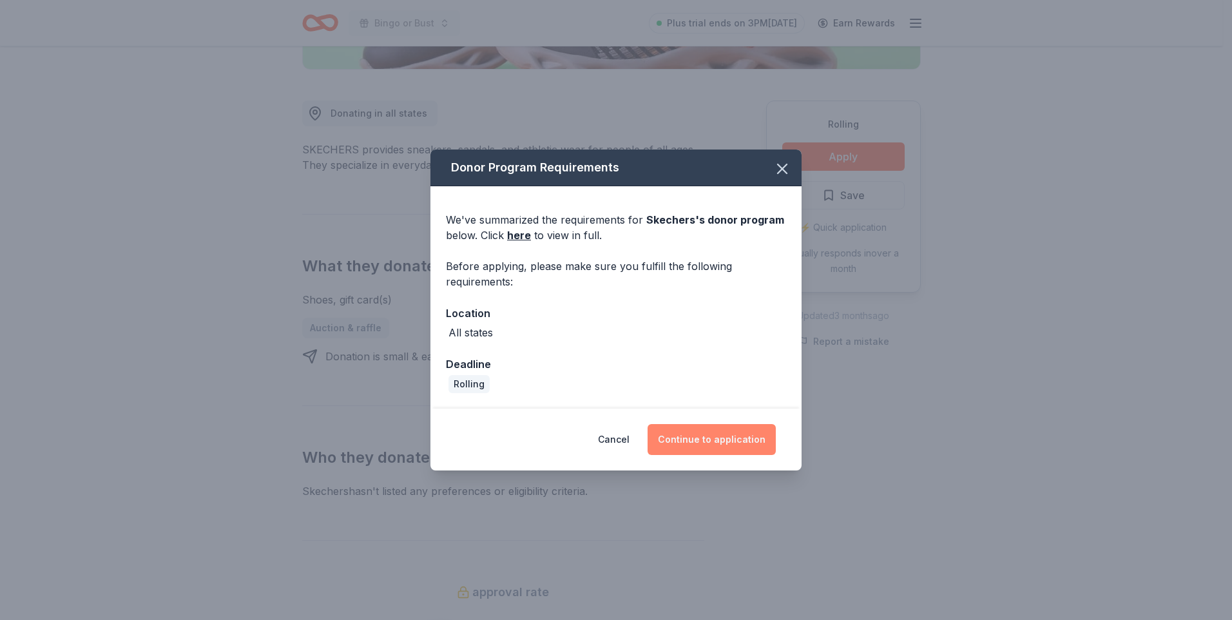
click at [716, 439] on button "Continue to application" at bounding box center [711, 439] width 128 height 31
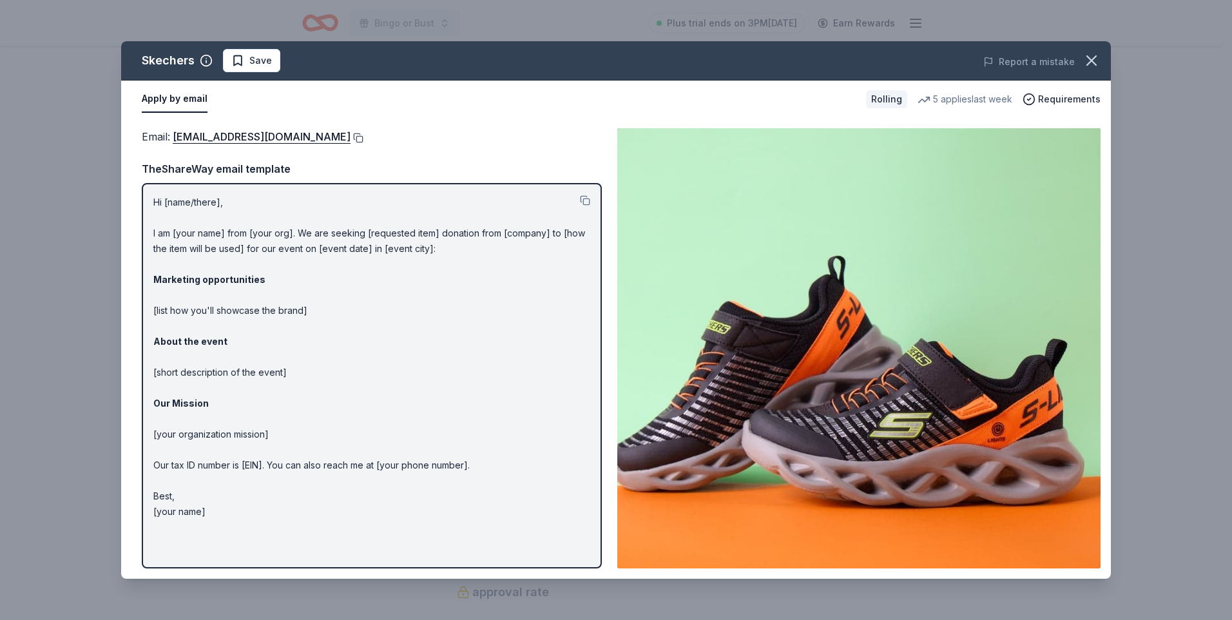
click at [350, 138] on button at bounding box center [356, 138] width 13 height 10
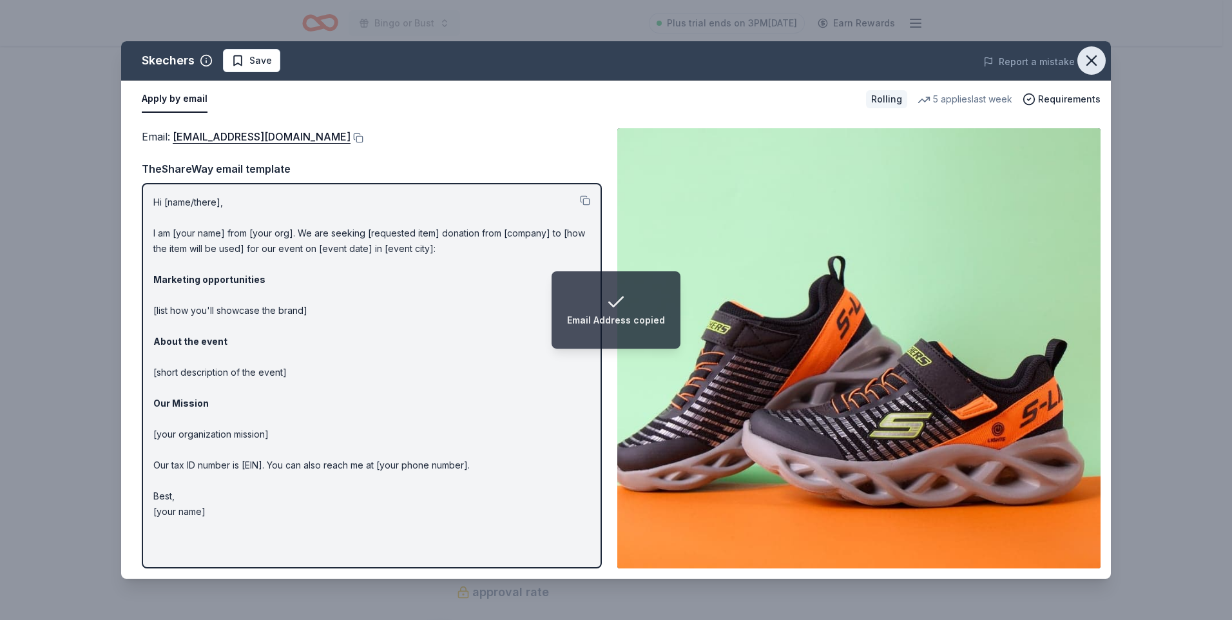
click at [1090, 66] on icon "button" at bounding box center [1091, 61] width 18 height 18
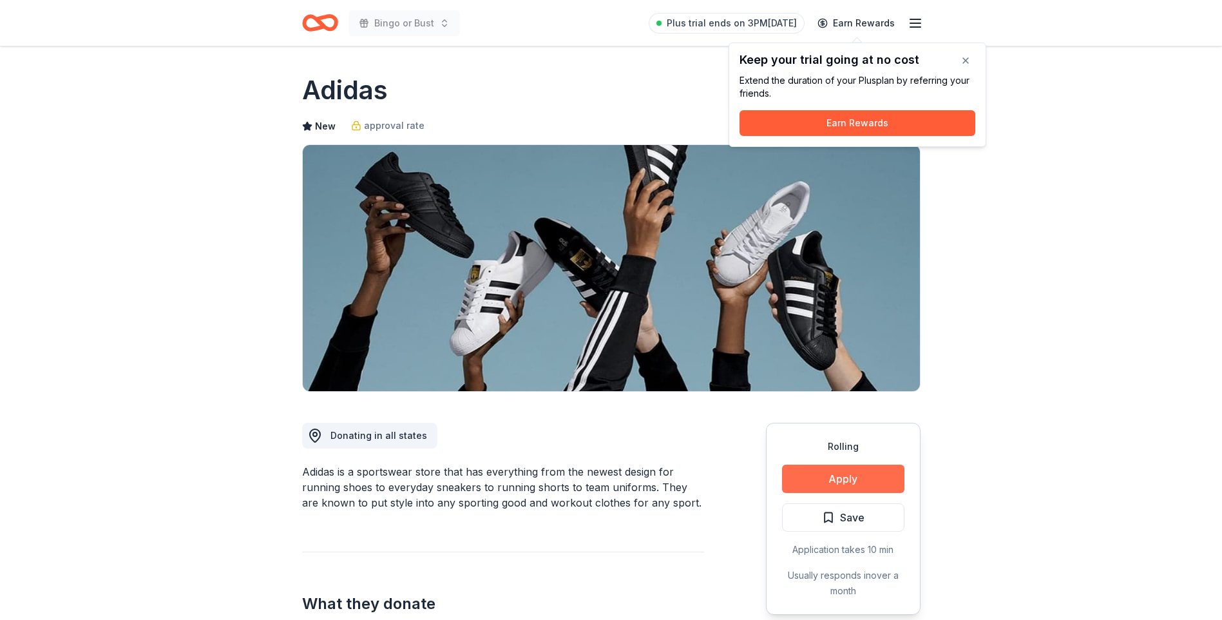
click at [840, 473] on button "Apply" at bounding box center [843, 478] width 122 height 28
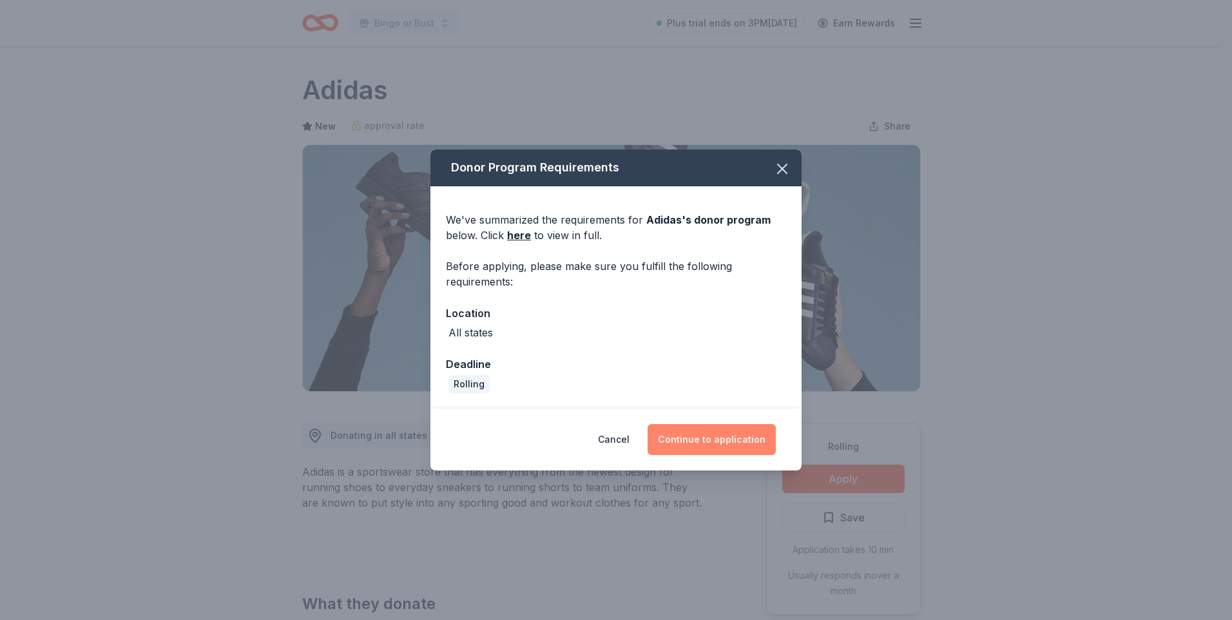
click at [711, 444] on button "Continue to application" at bounding box center [711, 439] width 128 height 31
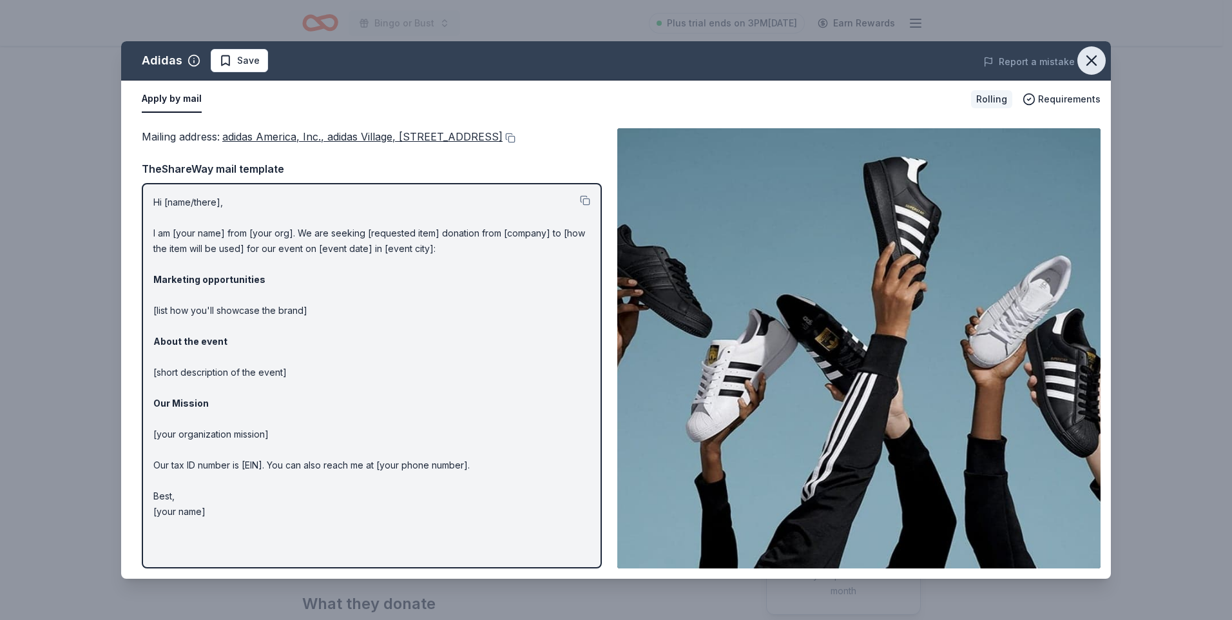
click at [1089, 62] on icon "button" at bounding box center [1091, 61] width 18 height 18
